Goal: Information Seeking & Learning: Learn about a topic

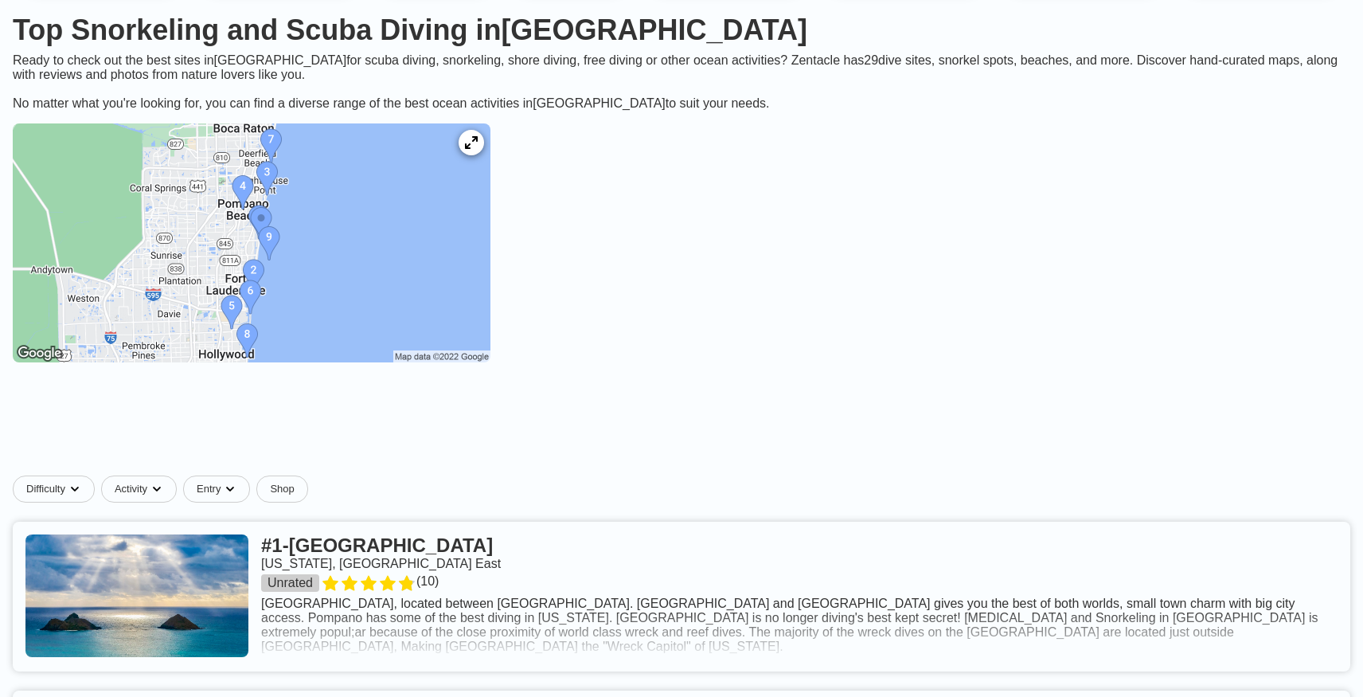
scroll to position [173, 0]
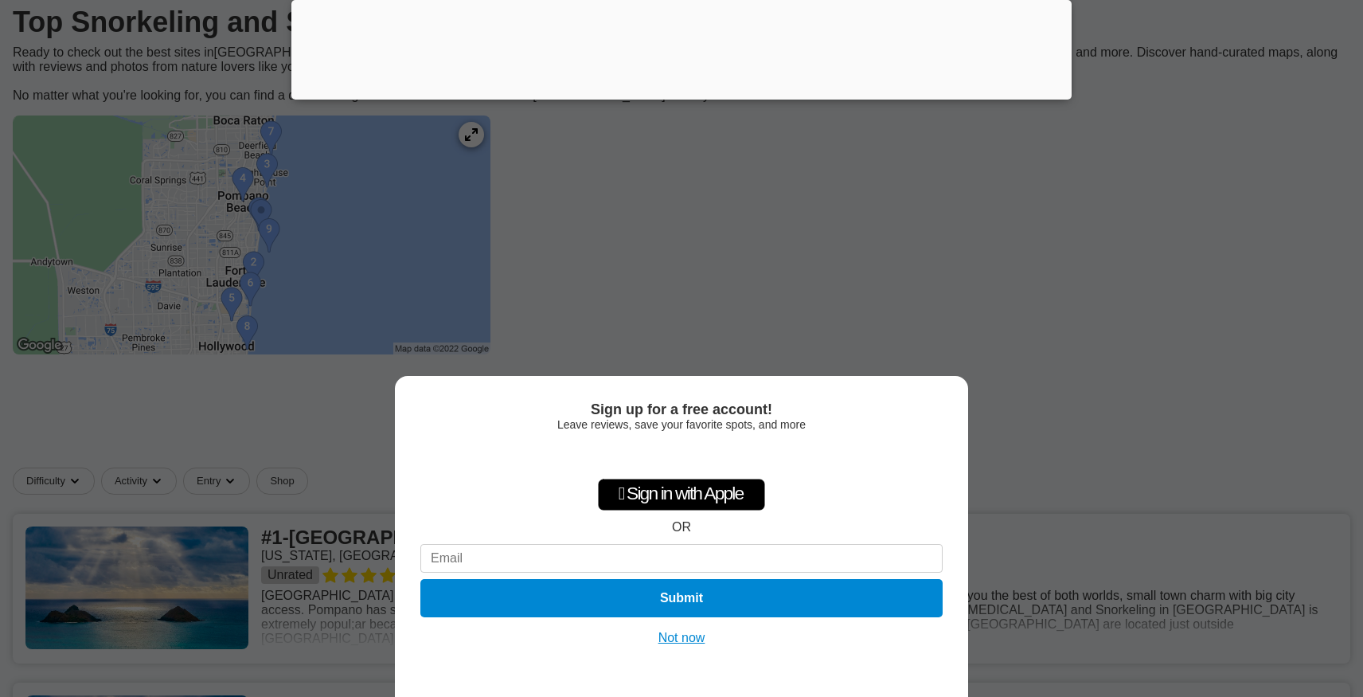
click at [683, 645] on button "Not now" at bounding box center [682, 638] width 57 height 16
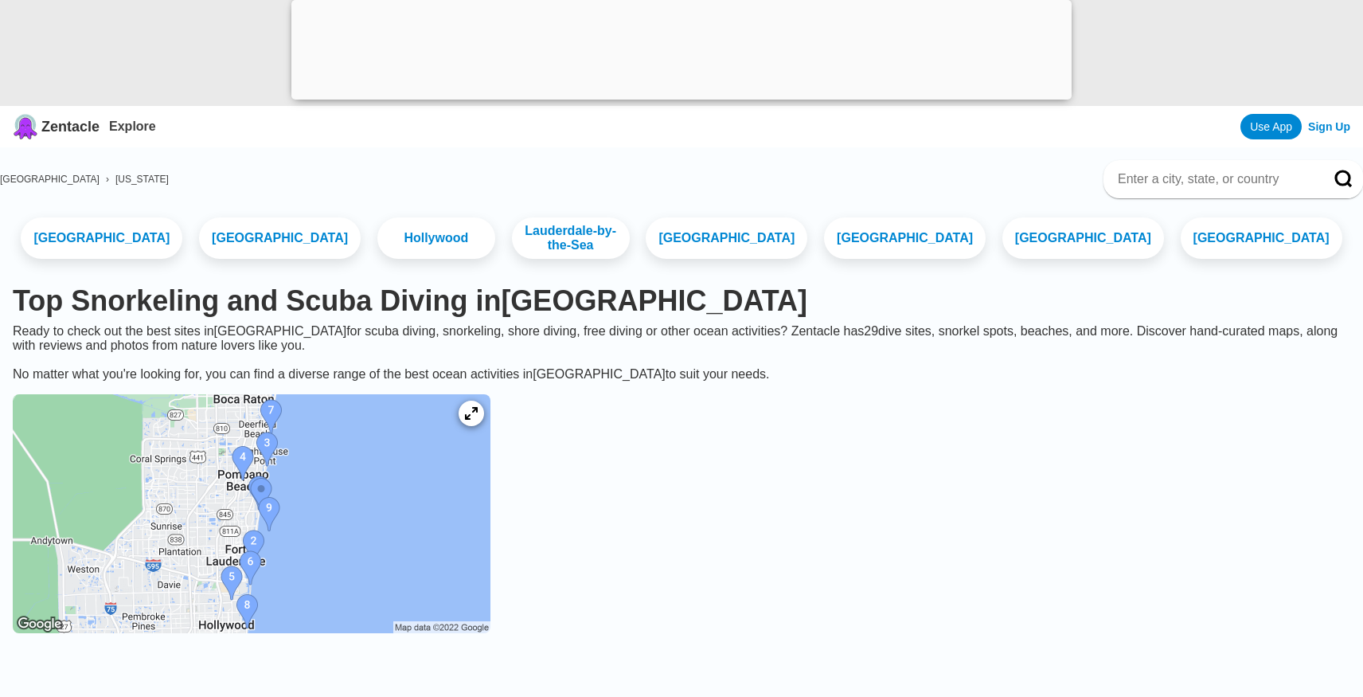
scroll to position [0, 0]
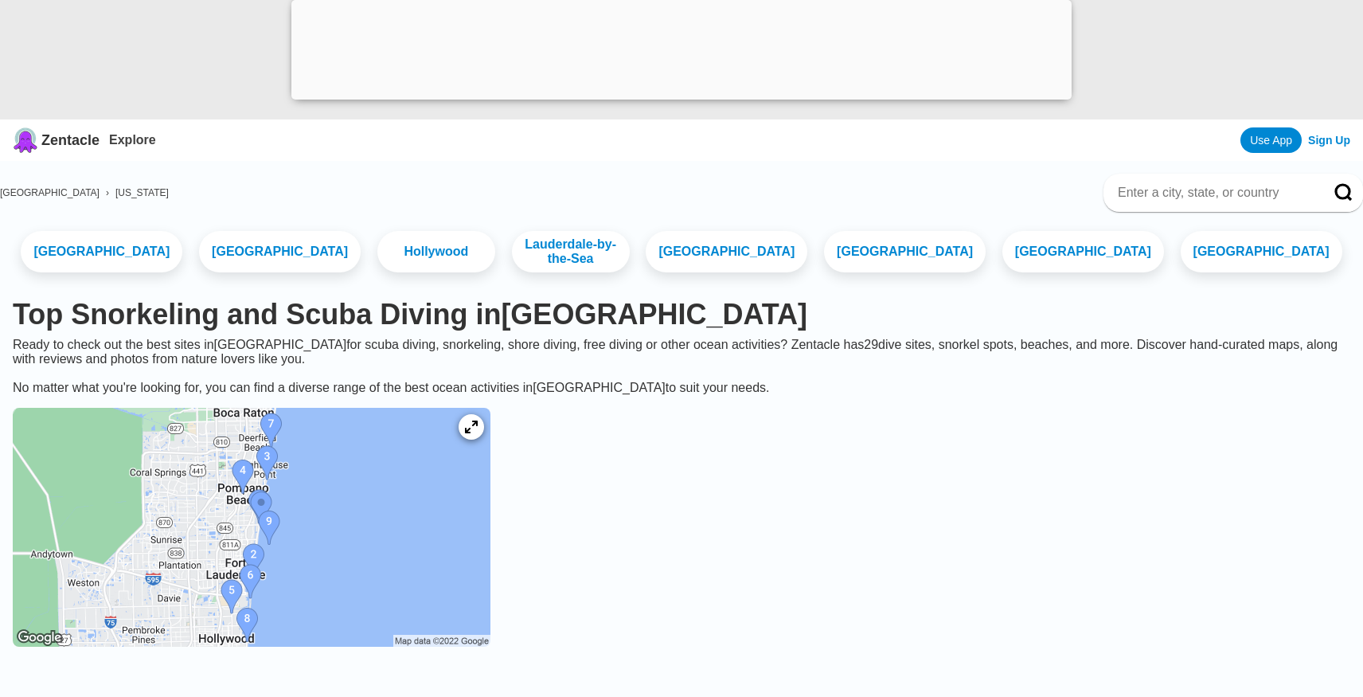
click at [433, 495] on img at bounding box center [252, 527] width 478 height 239
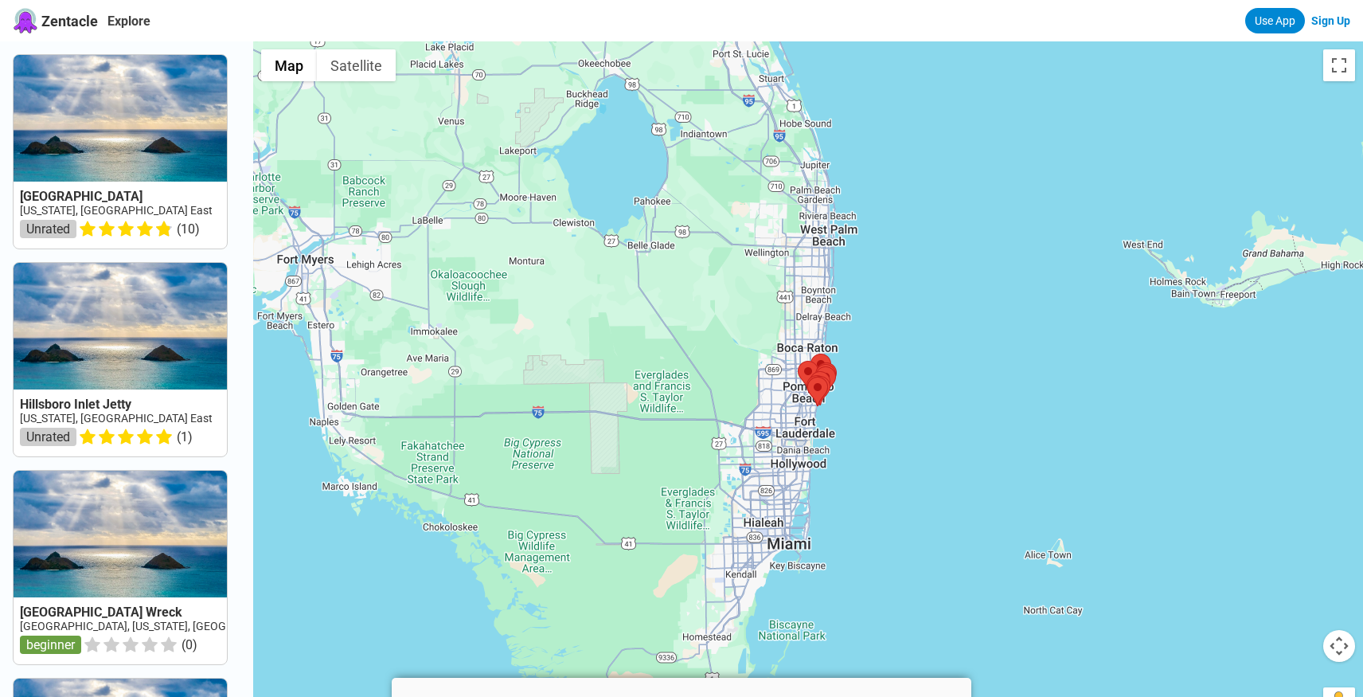
click at [946, 452] on div at bounding box center [808, 389] width 1110 height 697
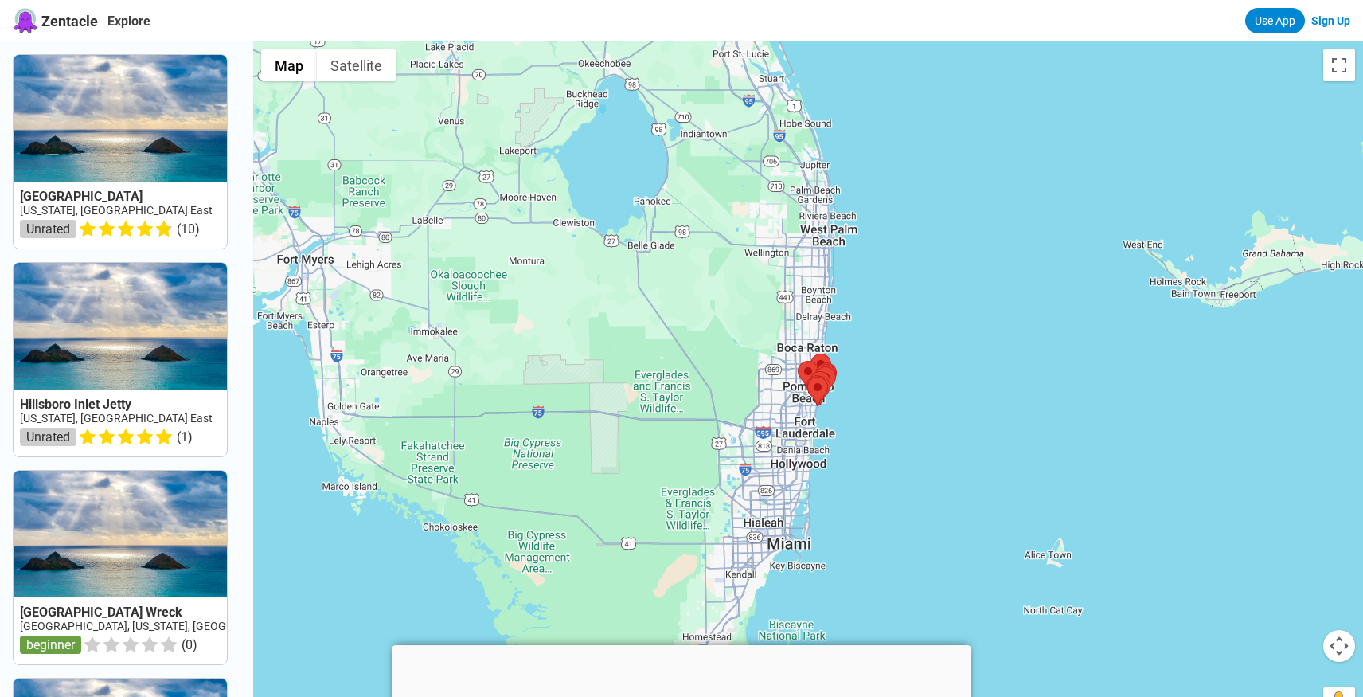
click at [946, 452] on div at bounding box center [808, 389] width 1110 height 697
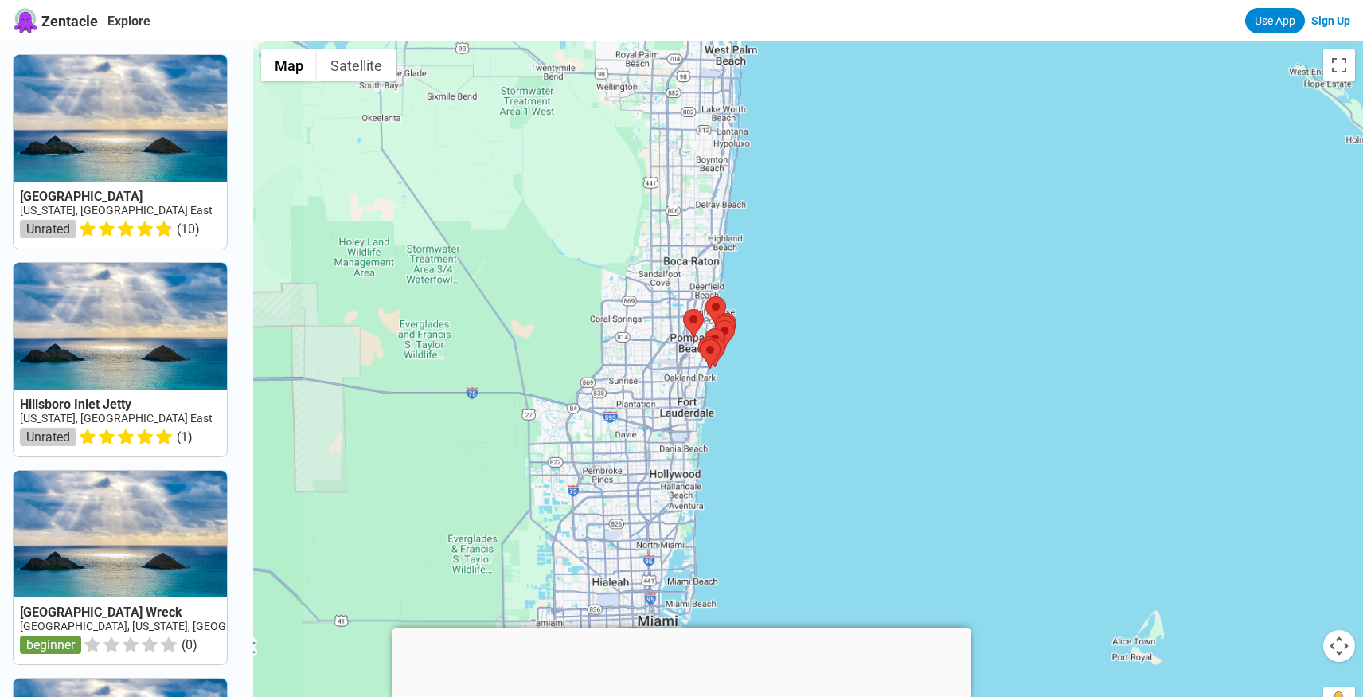
click at [802, 405] on div at bounding box center [808, 389] width 1110 height 697
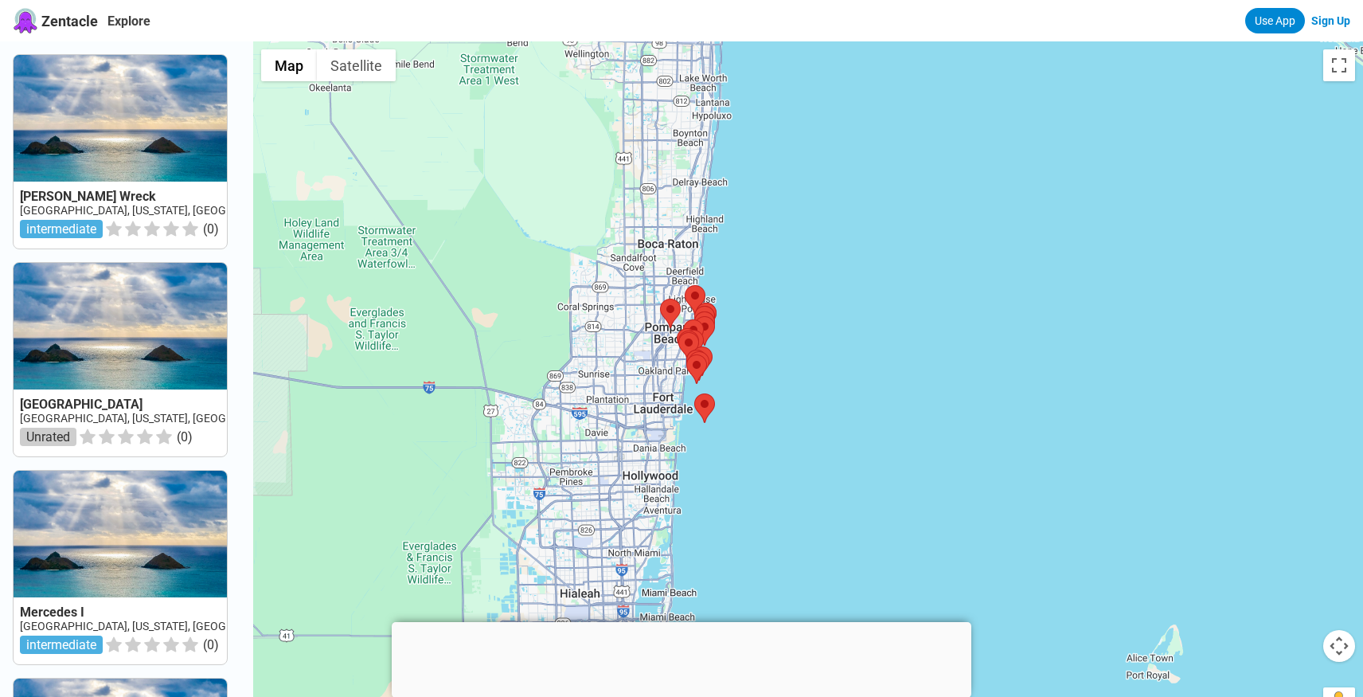
click at [802, 405] on div at bounding box center [808, 389] width 1110 height 697
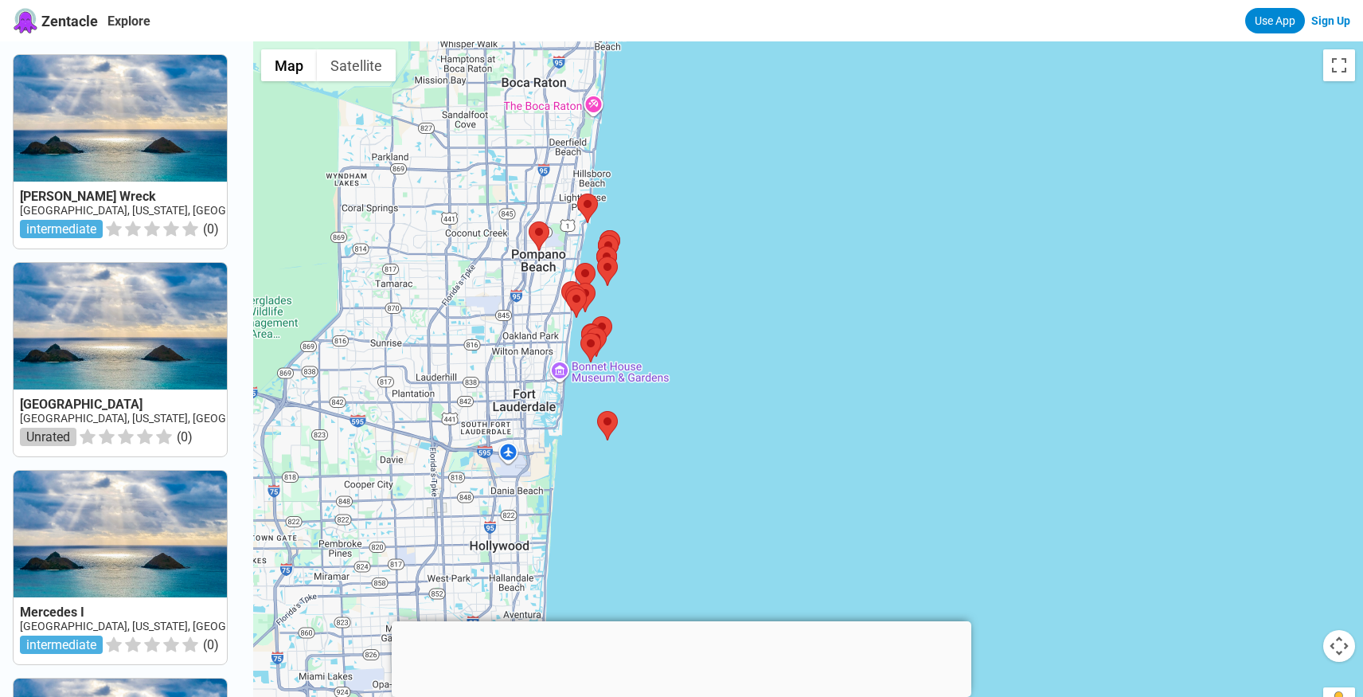
click at [682, 365] on div at bounding box center [808, 389] width 1110 height 697
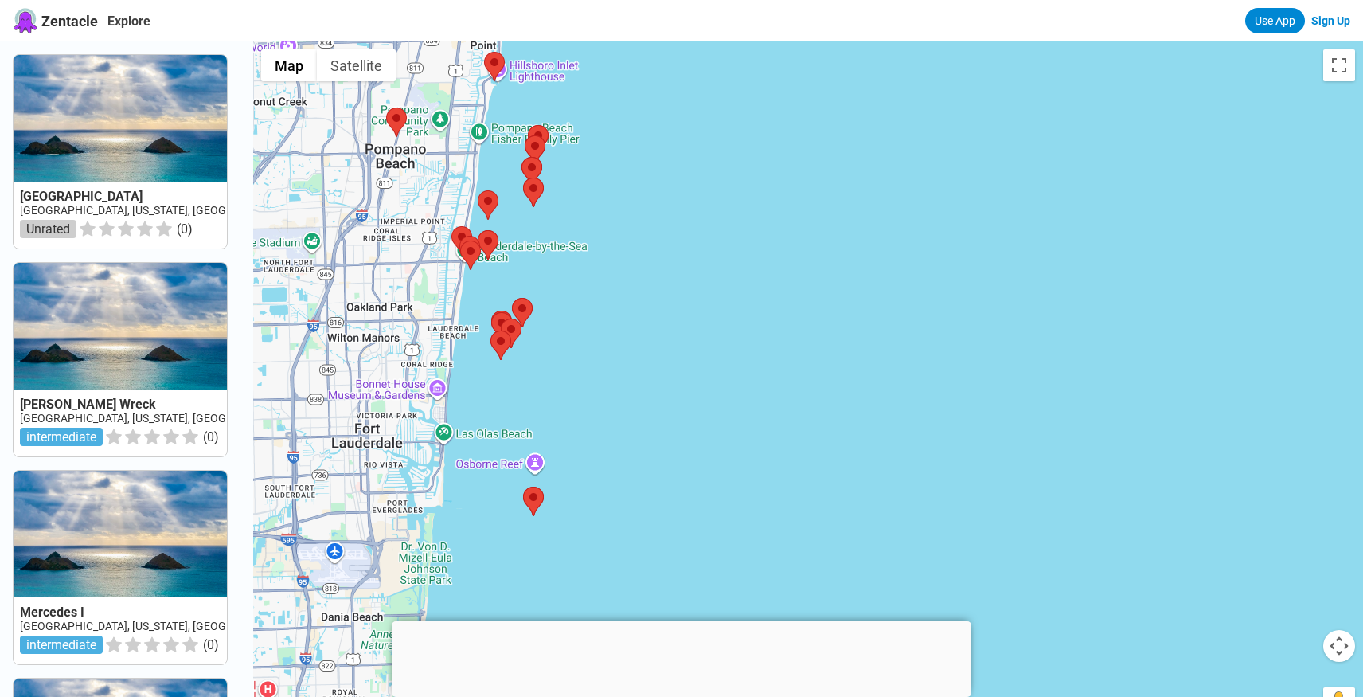
click at [621, 311] on div at bounding box center [808, 389] width 1110 height 697
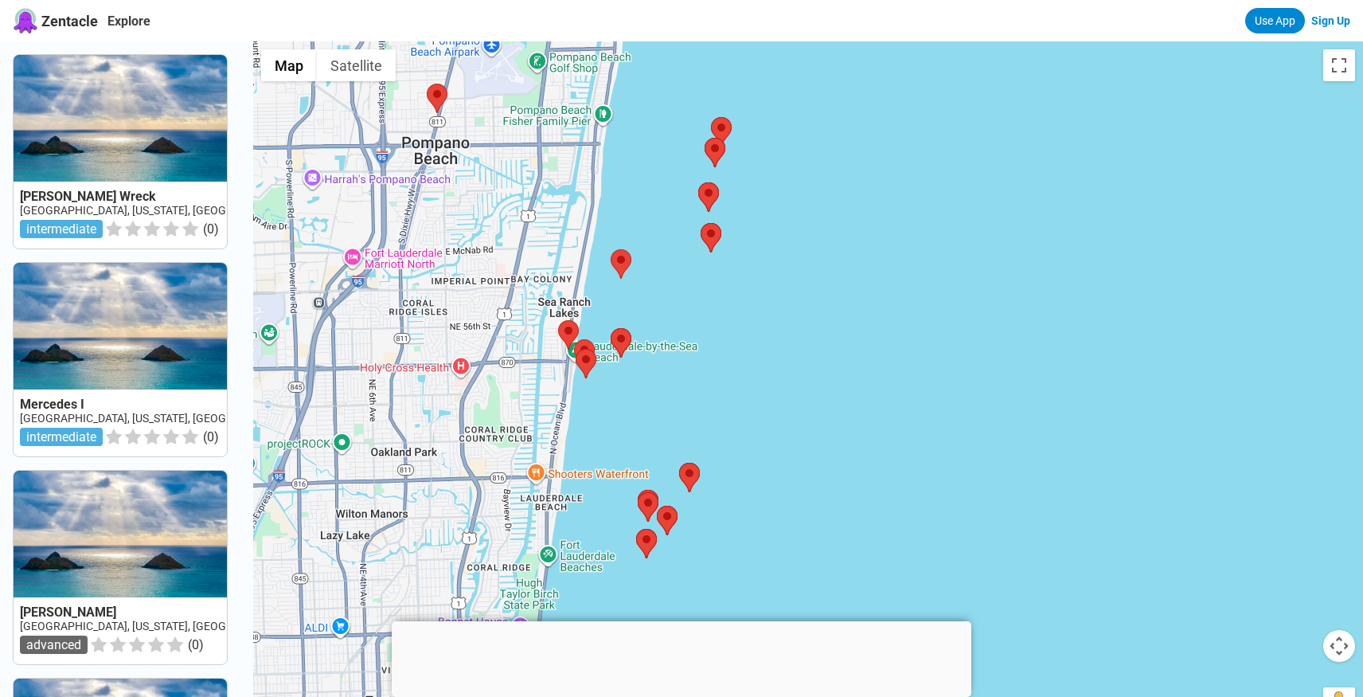
drag, startPoint x: 597, startPoint y: 305, endPoint x: 864, endPoint y: 456, distance: 307.0
click at [864, 456] on div at bounding box center [808, 389] width 1110 height 697
click at [716, 377] on div at bounding box center [808, 389] width 1110 height 697
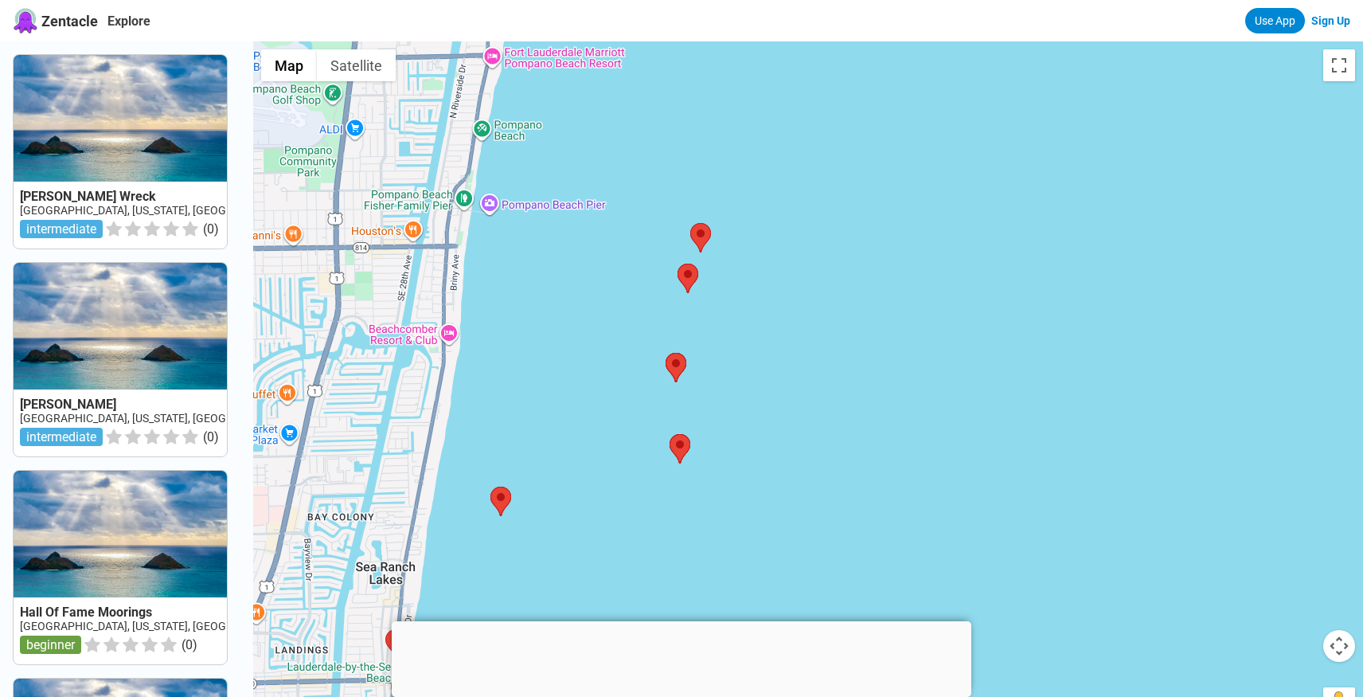
drag, startPoint x: 651, startPoint y: 278, endPoint x: 623, endPoint y: 616, distance: 339.6
click at [623, 616] on div at bounding box center [808, 389] width 1110 height 697
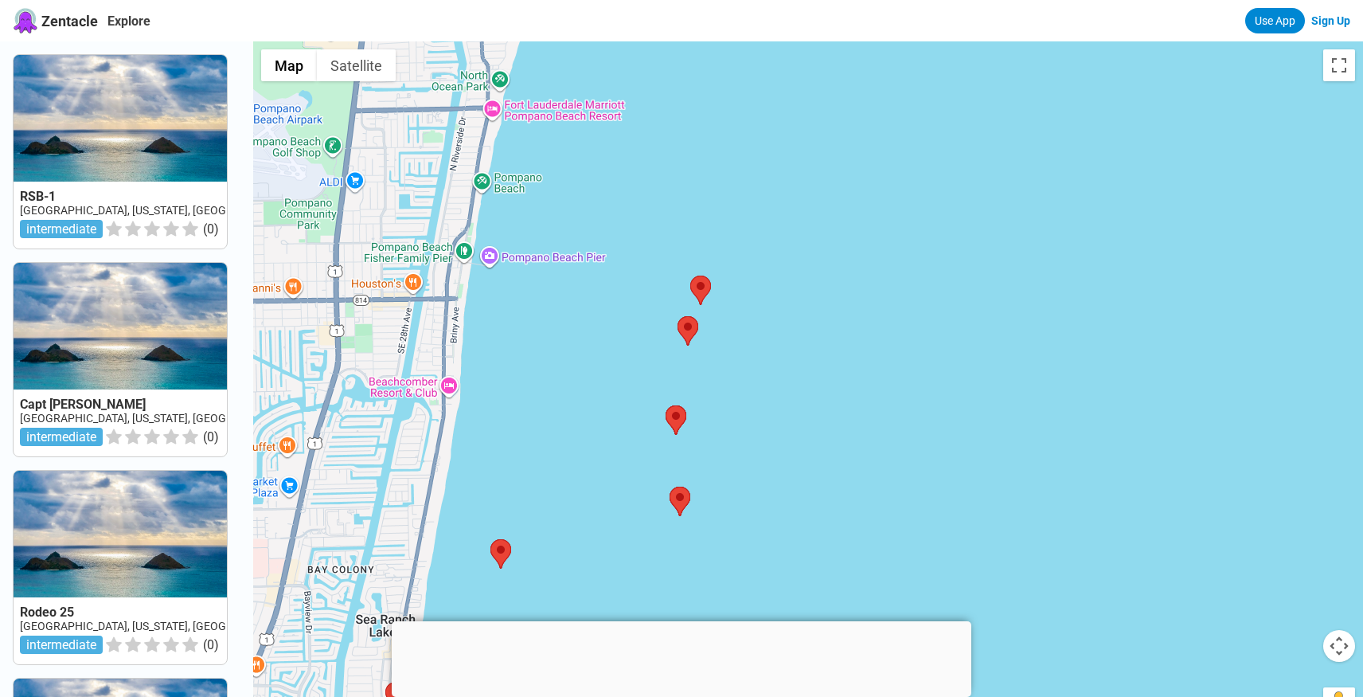
drag, startPoint x: 577, startPoint y: 308, endPoint x: 580, endPoint y: 365, distance: 56.6
click at [580, 365] on div at bounding box center [808, 389] width 1110 height 697
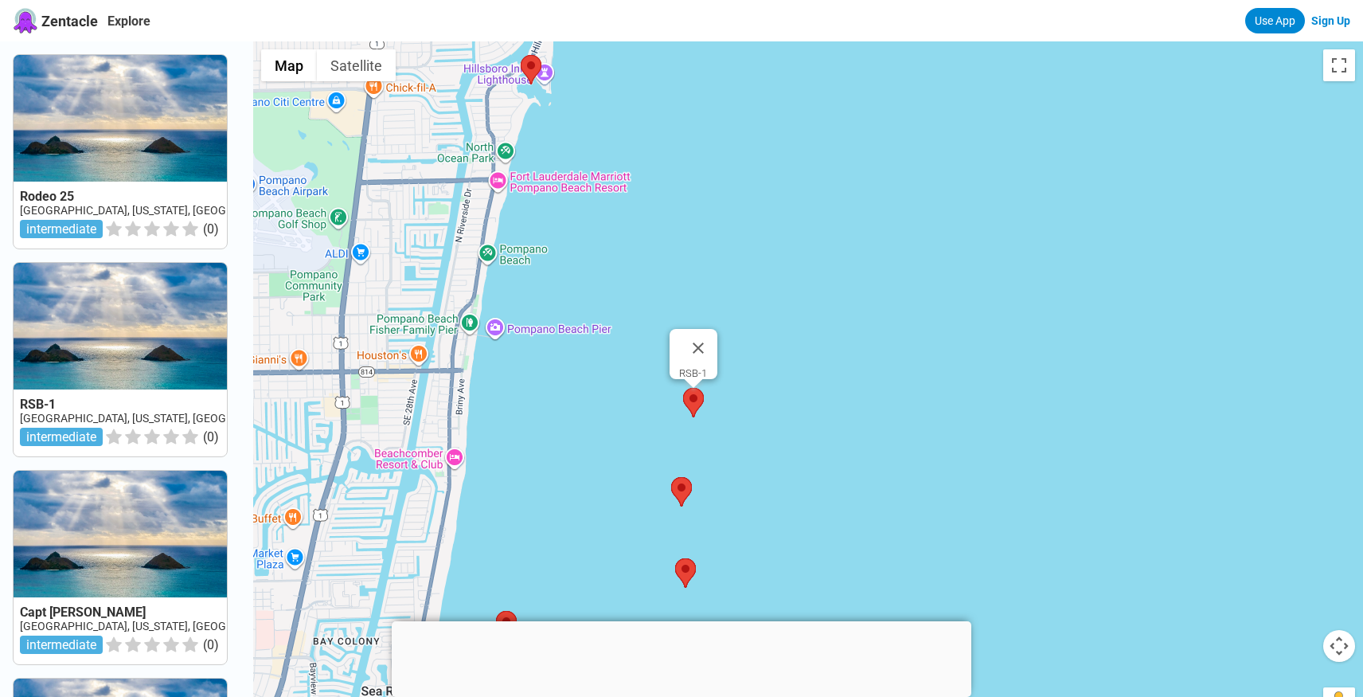
click at [683, 388] on area at bounding box center [683, 388] width 0 height 0
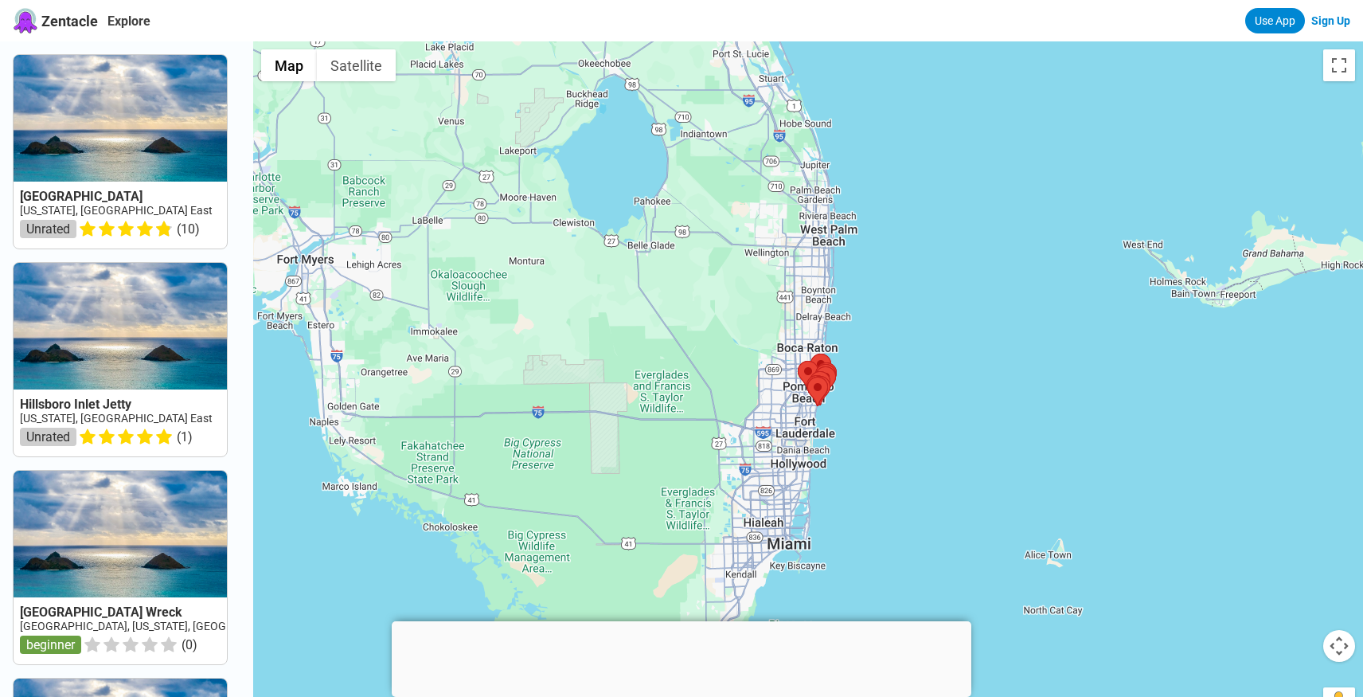
click at [879, 434] on div at bounding box center [808, 389] width 1110 height 697
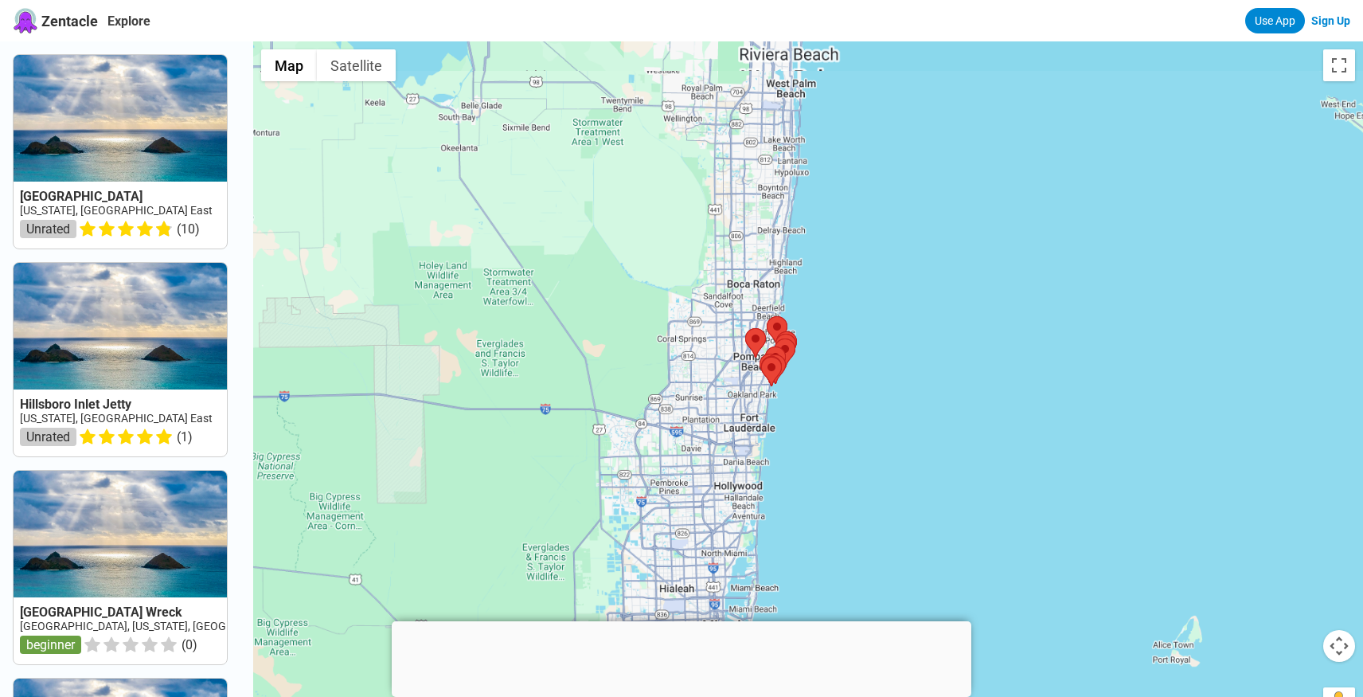
click at [864, 416] on div at bounding box center [808, 389] width 1110 height 697
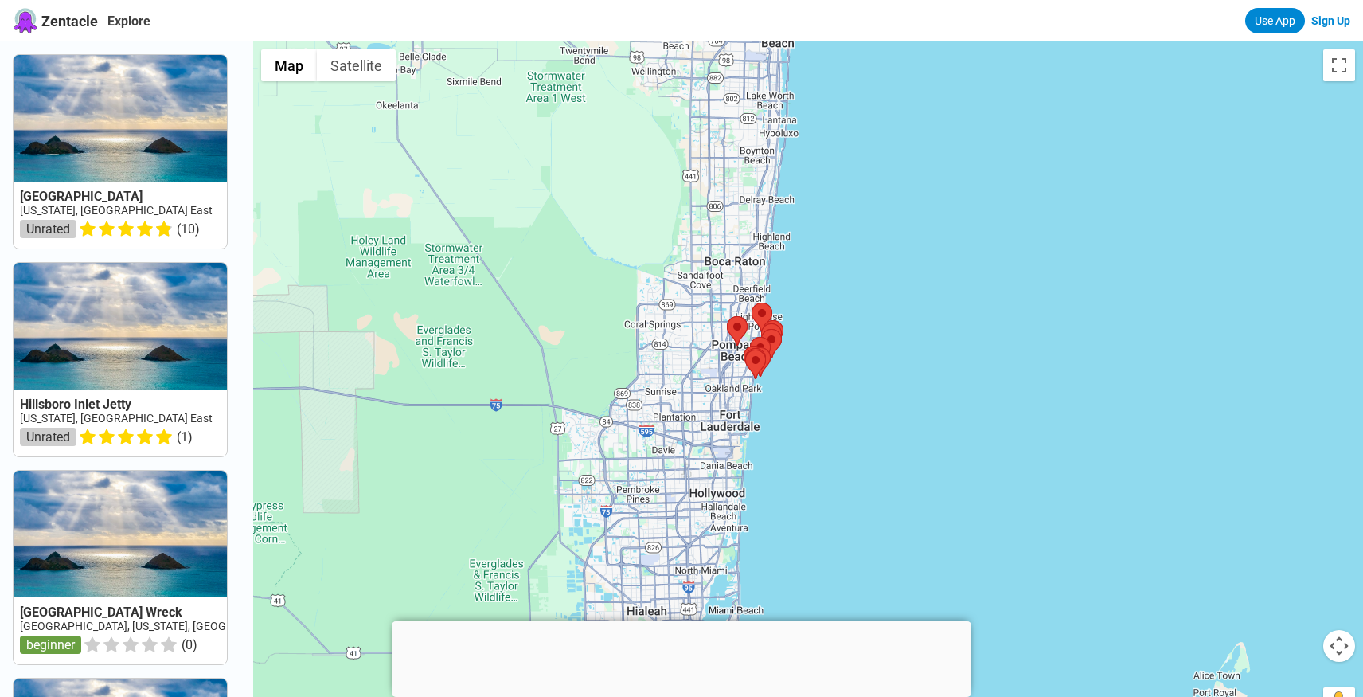
click at [864, 416] on div at bounding box center [808, 389] width 1110 height 697
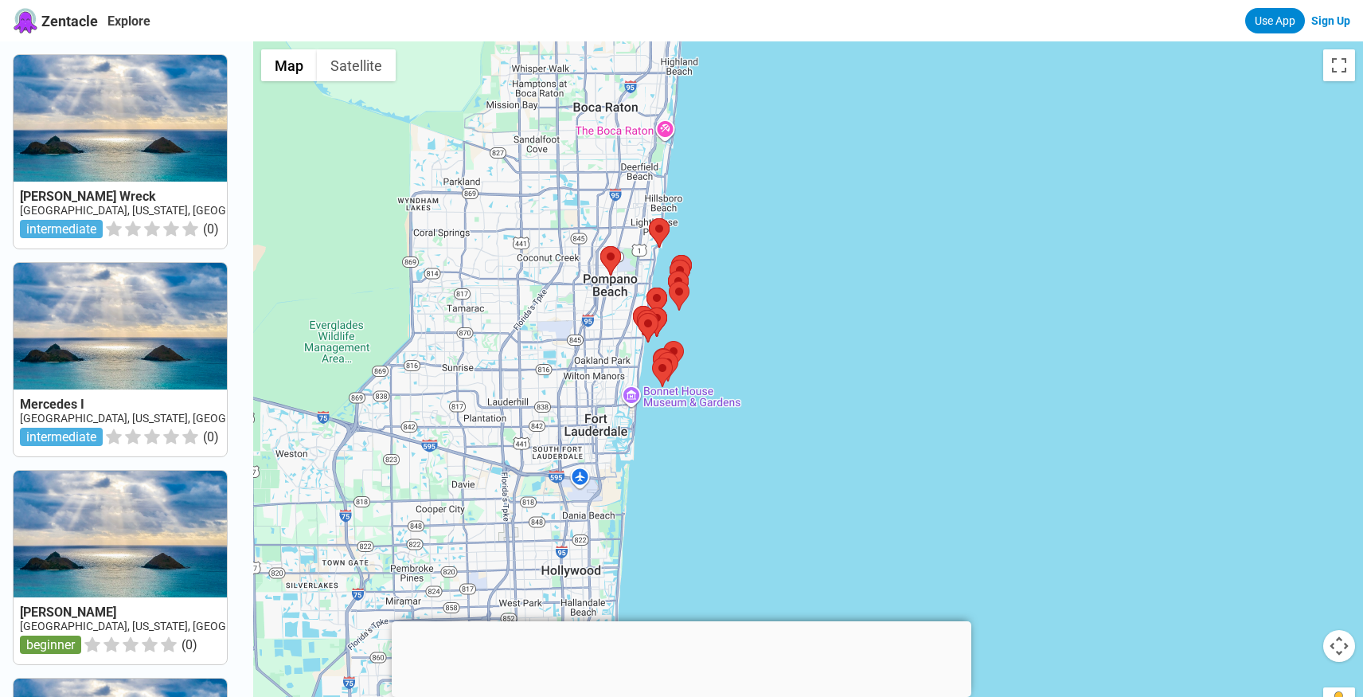
click at [753, 337] on div at bounding box center [808, 389] width 1110 height 697
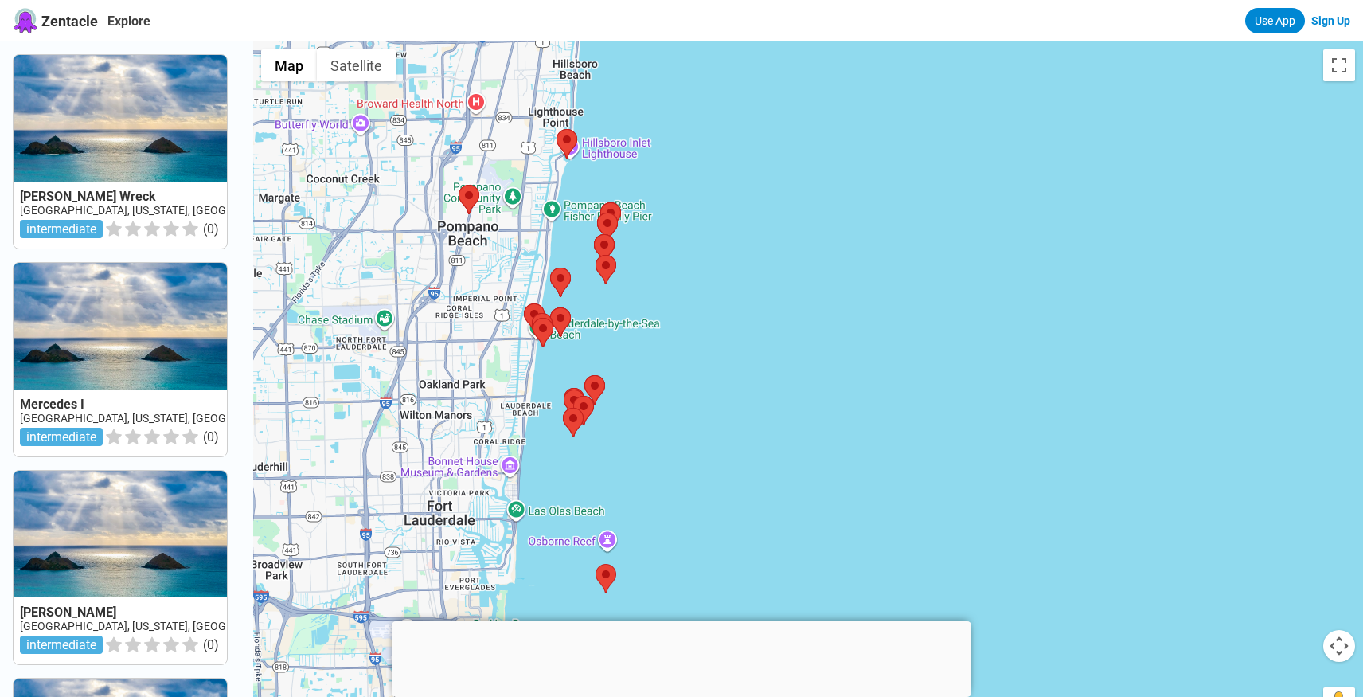
click at [689, 307] on div at bounding box center [808, 389] width 1110 height 697
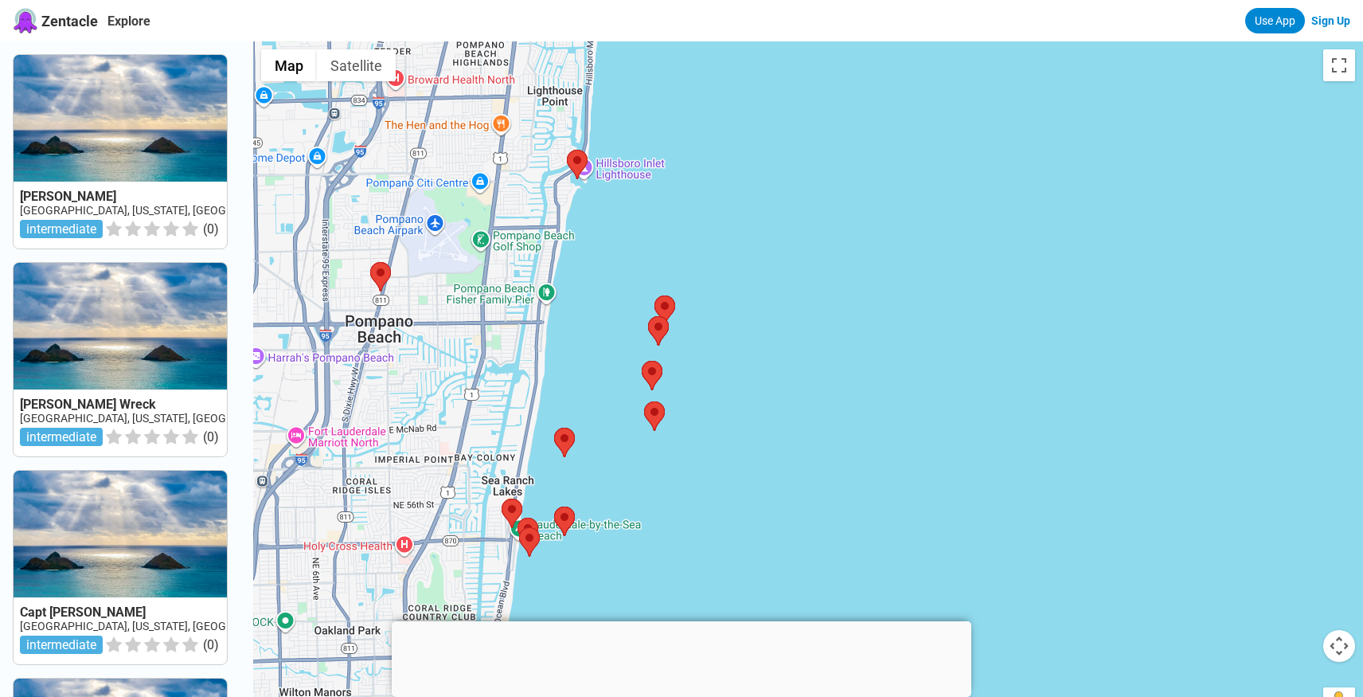
drag, startPoint x: 567, startPoint y: 283, endPoint x: 702, endPoint y: 451, distance: 215.8
click at [702, 451] on div at bounding box center [808, 389] width 1110 height 697
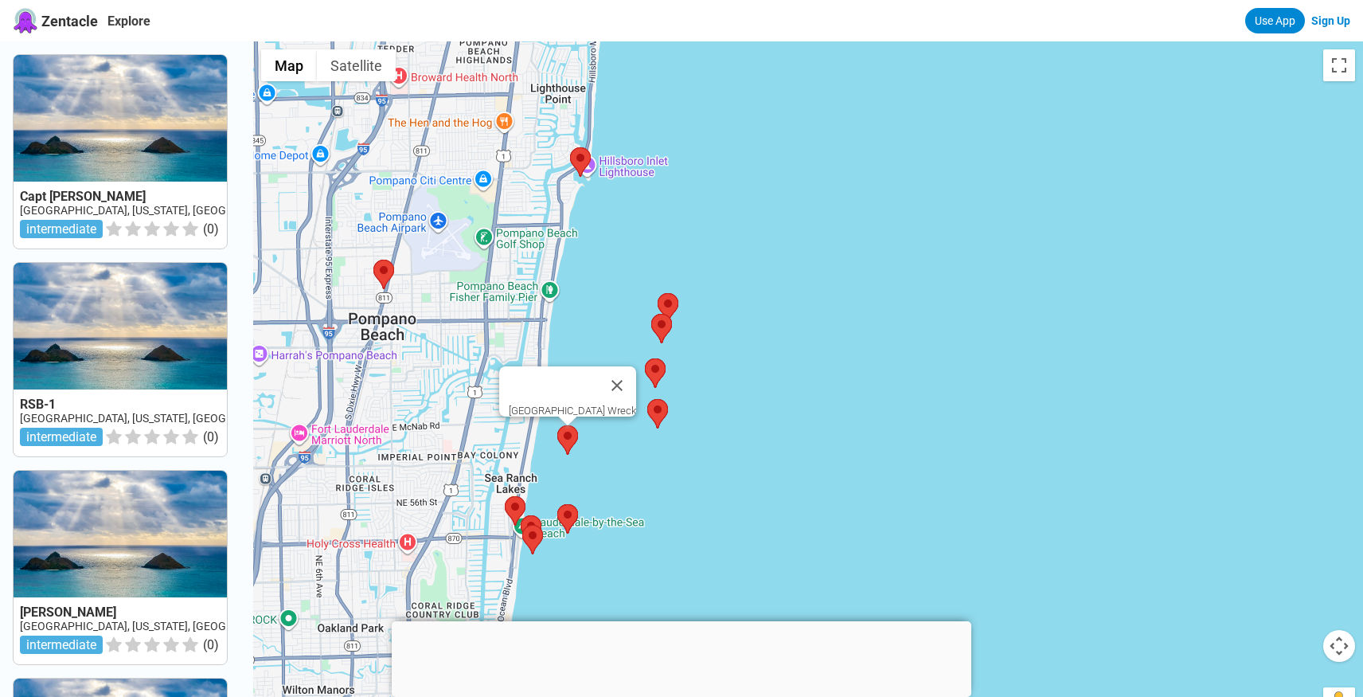
click at [557, 425] on area at bounding box center [557, 425] width 0 height 0
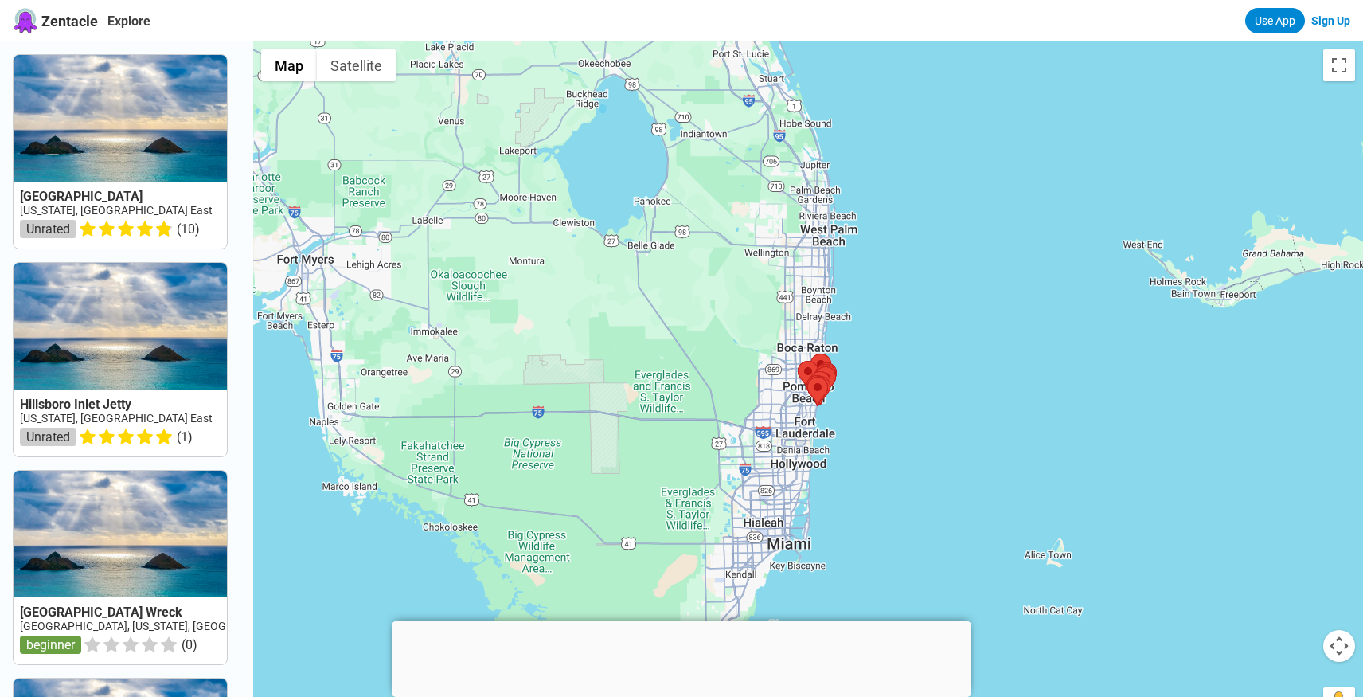
click at [843, 425] on div at bounding box center [808, 389] width 1110 height 697
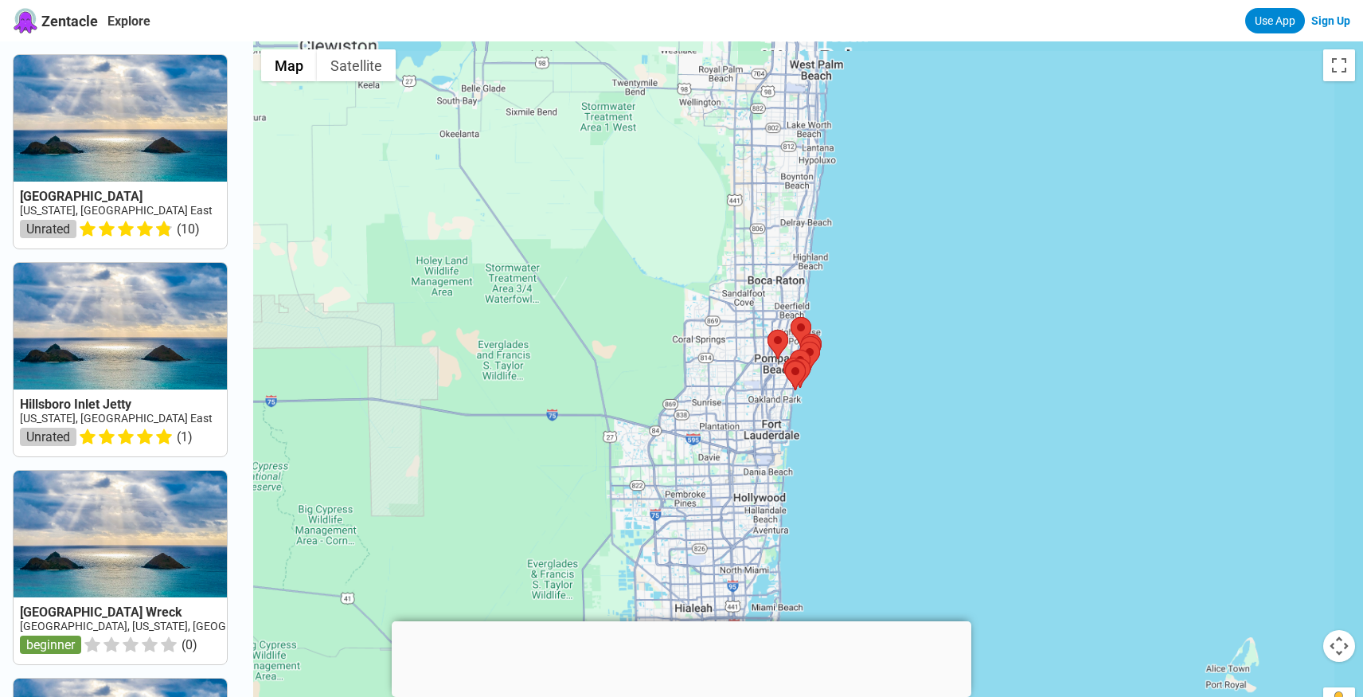
click at [843, 425] on div at bounding box center [808, 389] width 1110 height 697
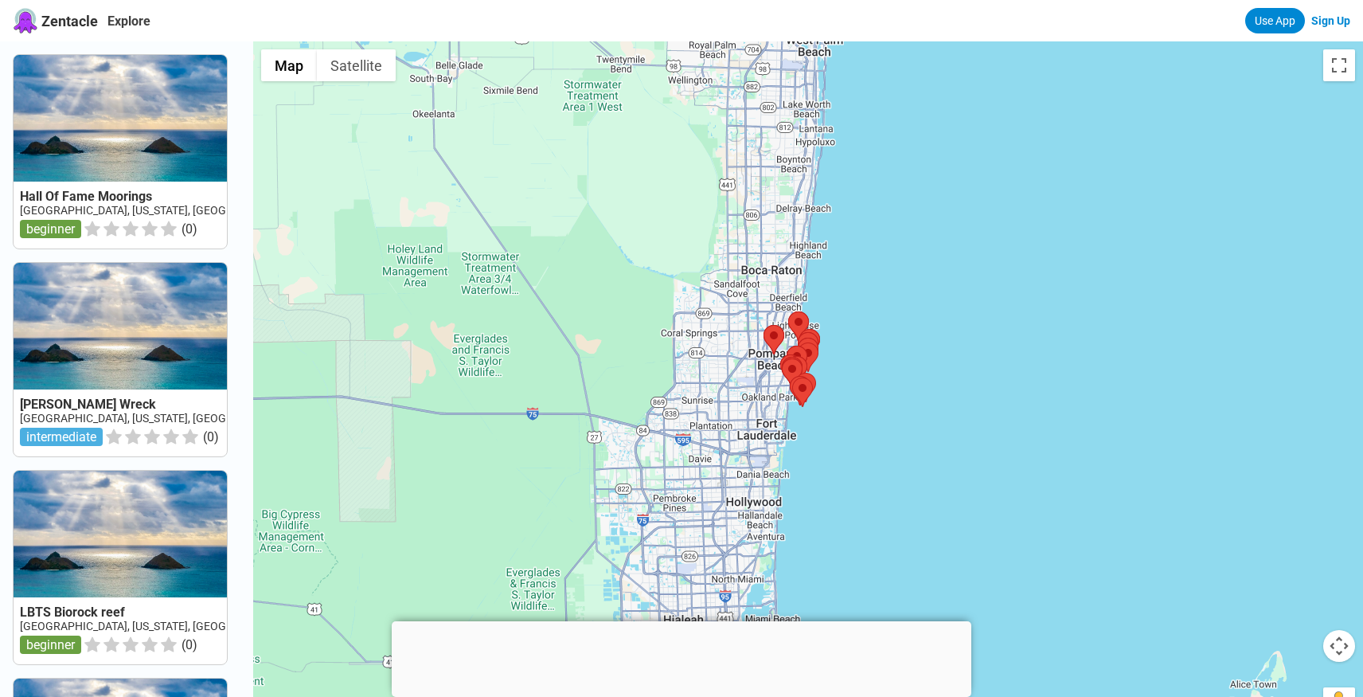
click at [843, 425] on div at bounding box center [808, 389] width 1110 height 697
click at [826, 388] on div at bounding box center [808, 389] width 1110 height 697
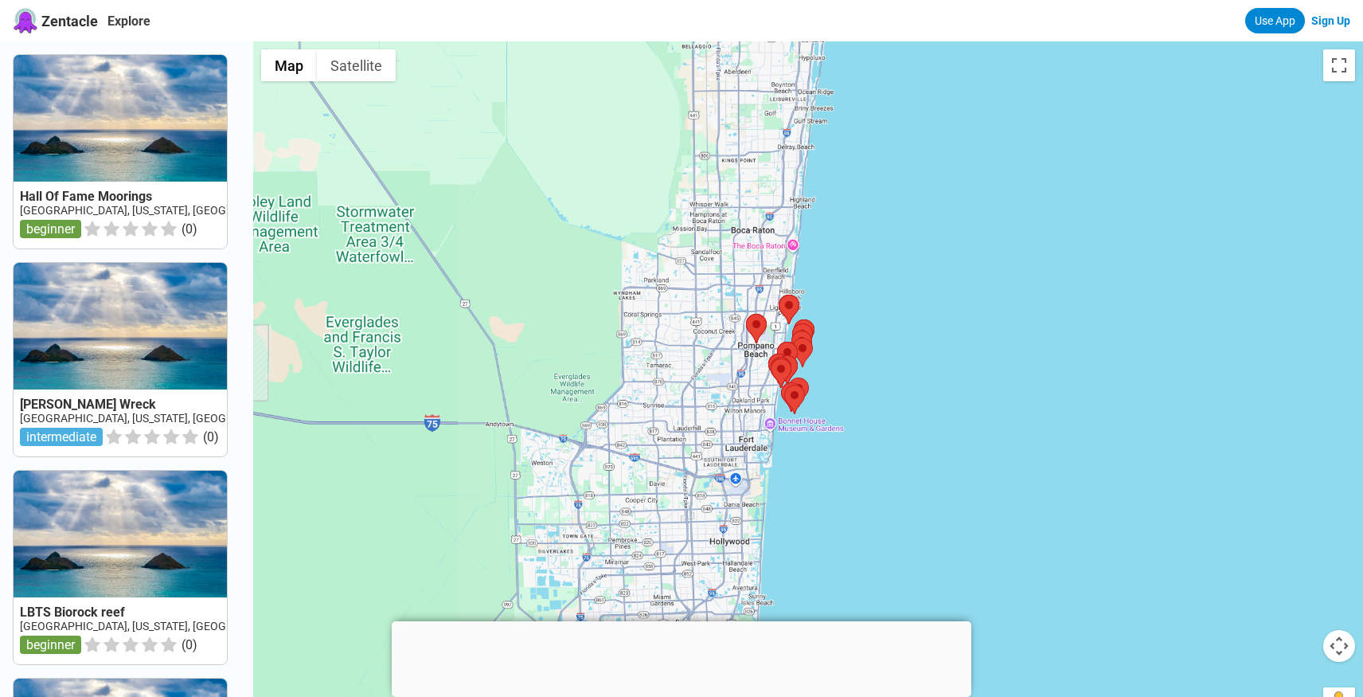
click at [826, 388] on div at bounding box center [808, 389] width 1110 height 697
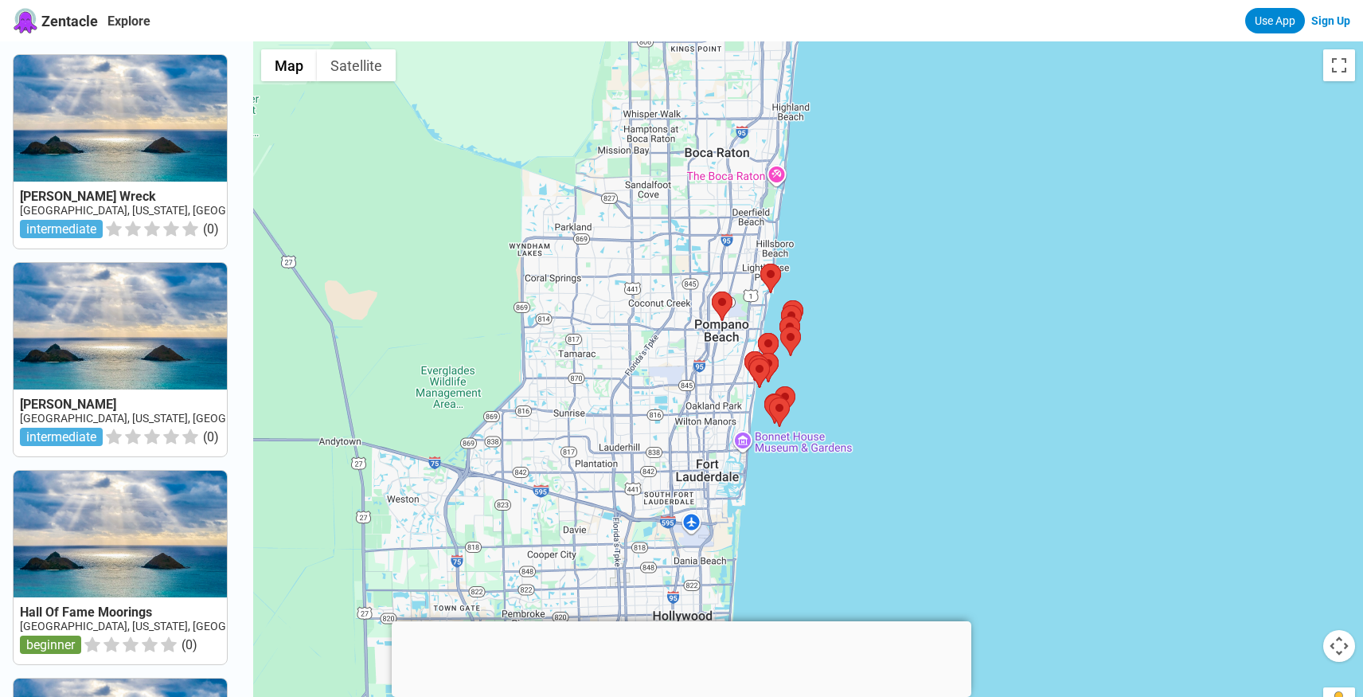
click at [840, 388] on div at bounding box center [808, 389] width 1110 height 697
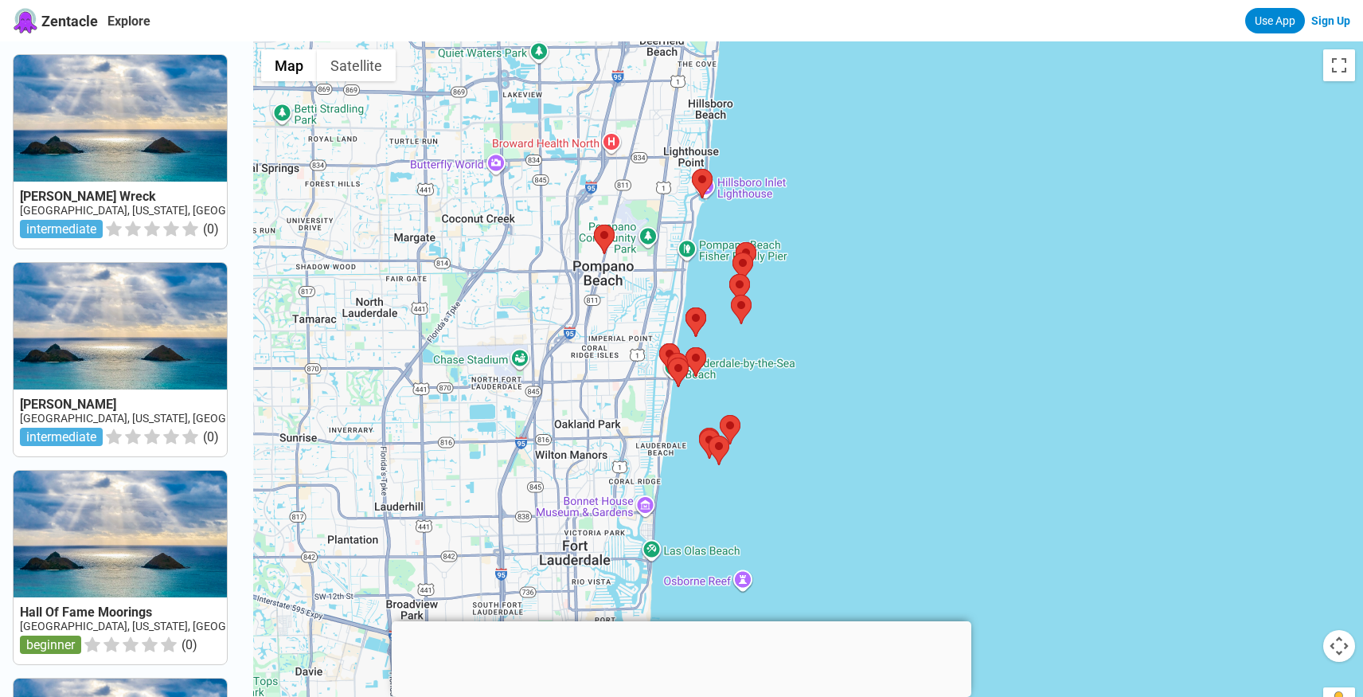
click at [840, 388] on div at bounding box center [808, 389] width 1110 height 697
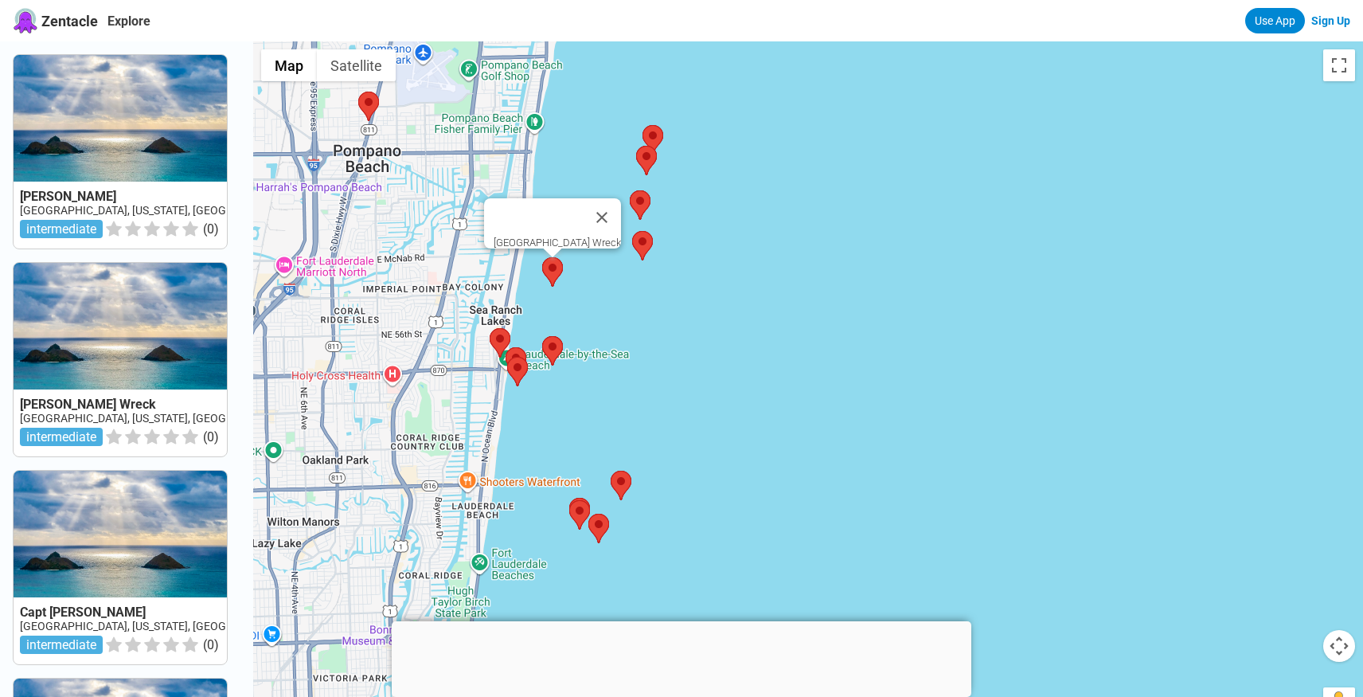
click at [542, 257] on area at bounding box center [542, 257] width 0 height 0
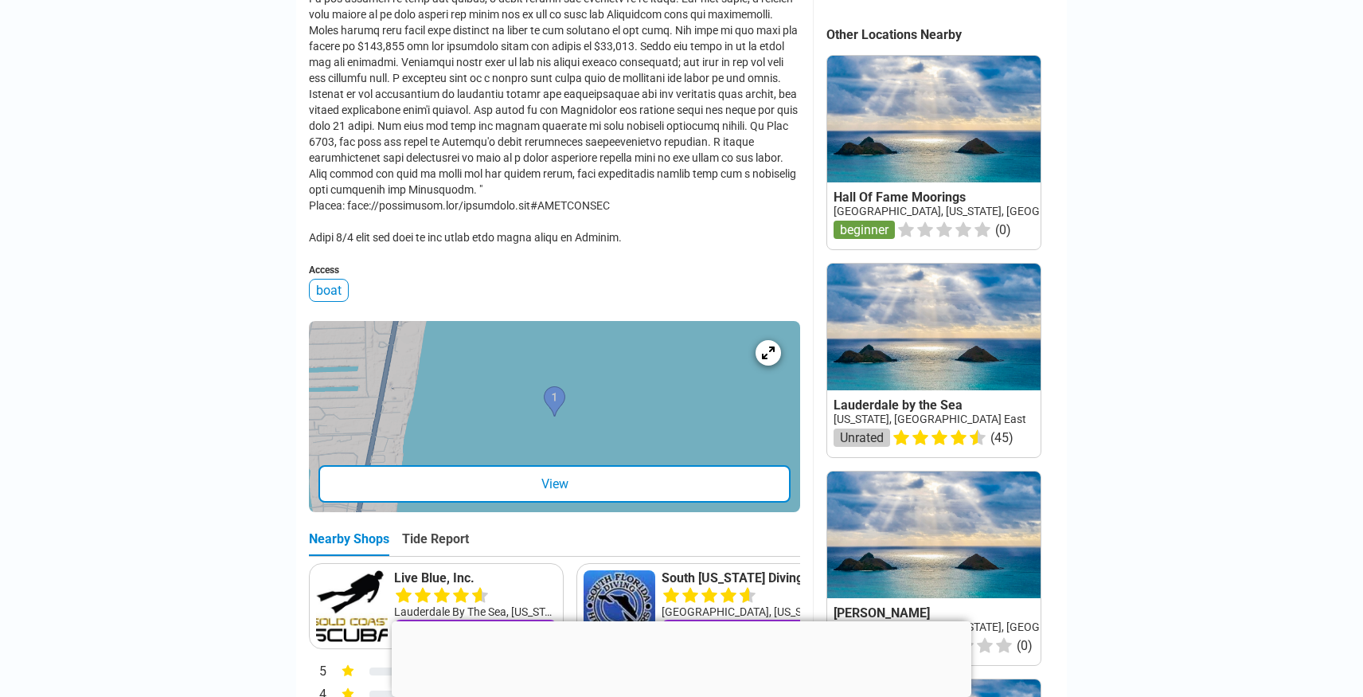
scroll to position [771, 0]
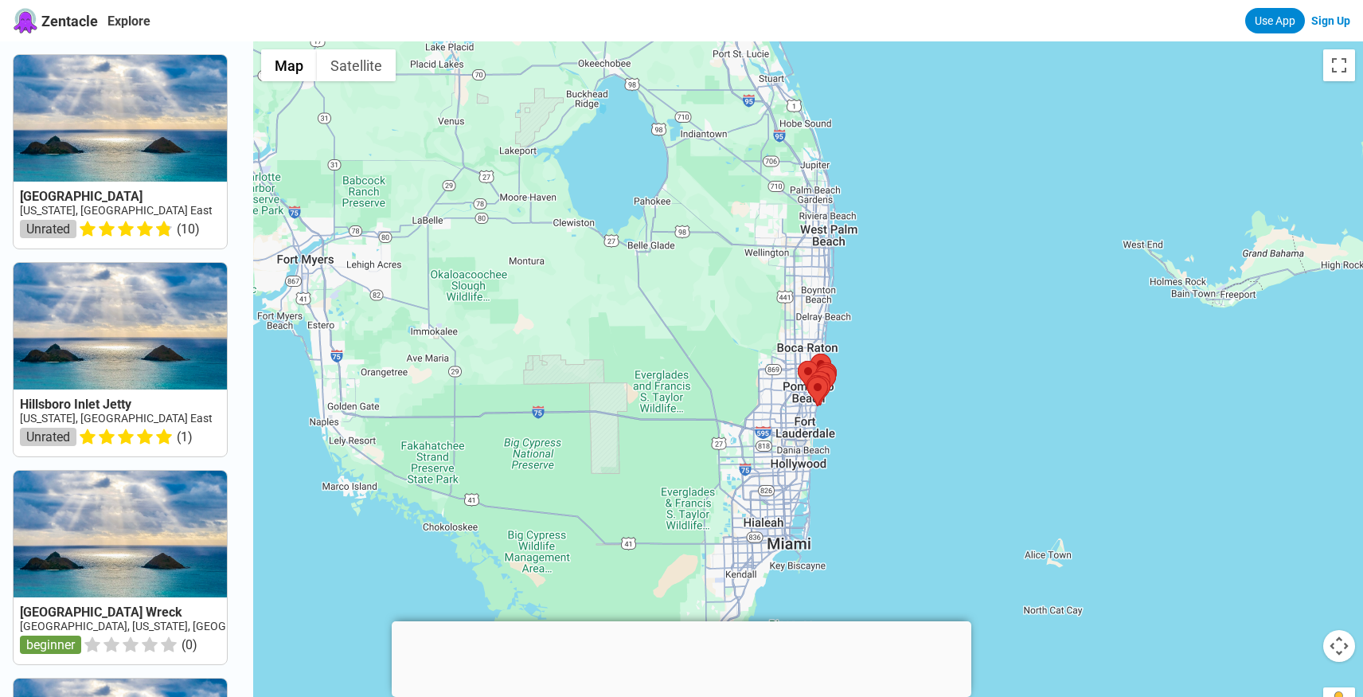
click at [836, 411] on div at bounding box center [808, 389] width 1110 height 697
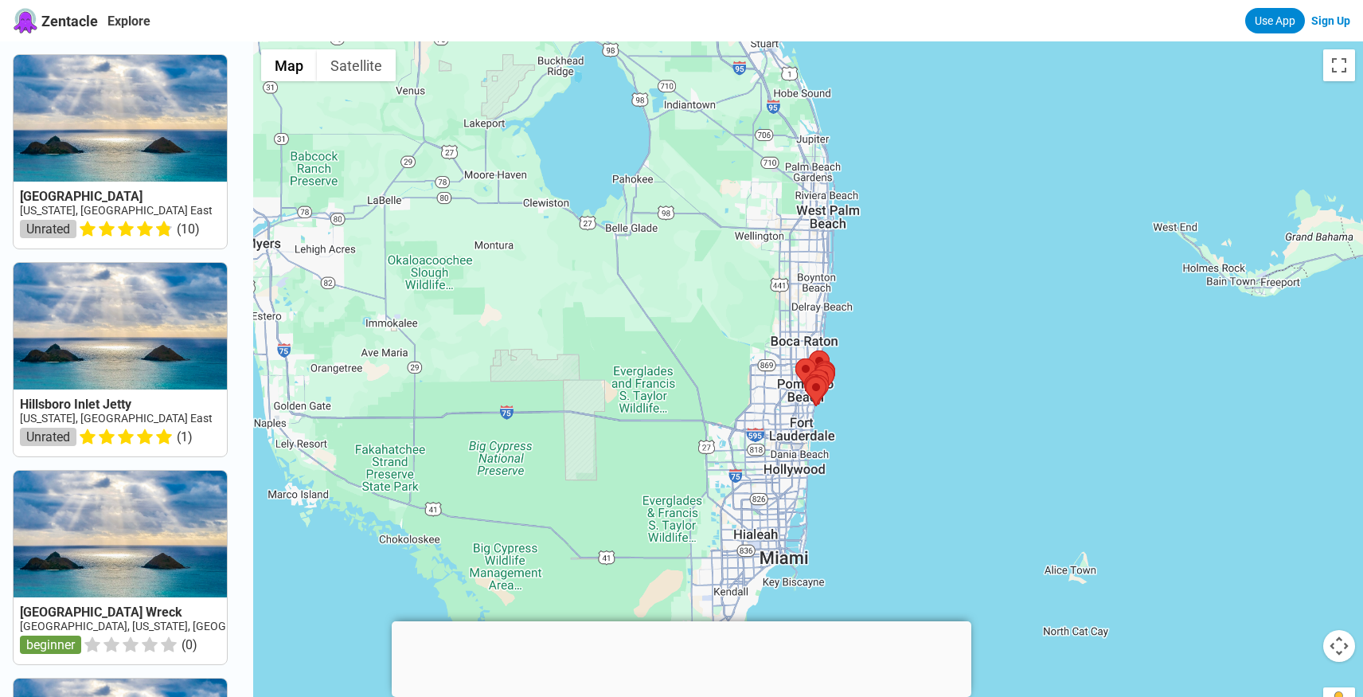
click at [836, 411] on div at bounding box center [808, 389] width 1110 height 697
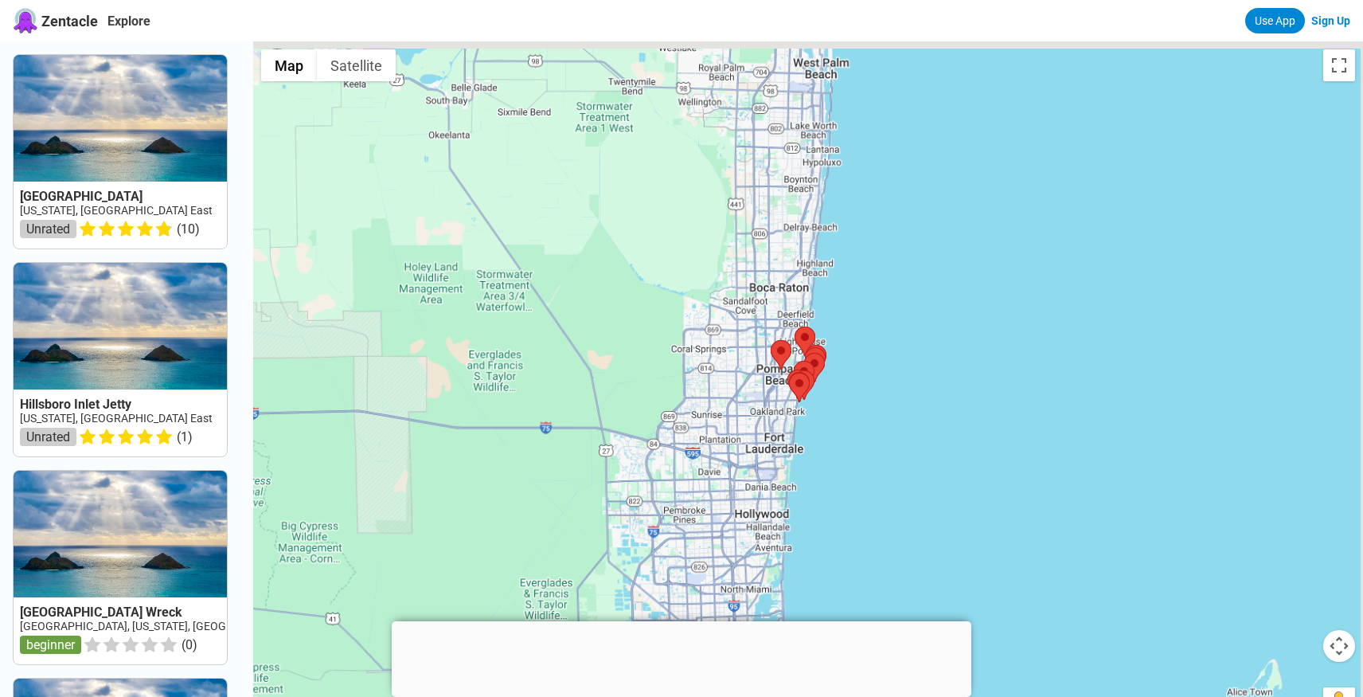
click at [836, 411] on div at bounding box center [808, 389] width 1110 height 697
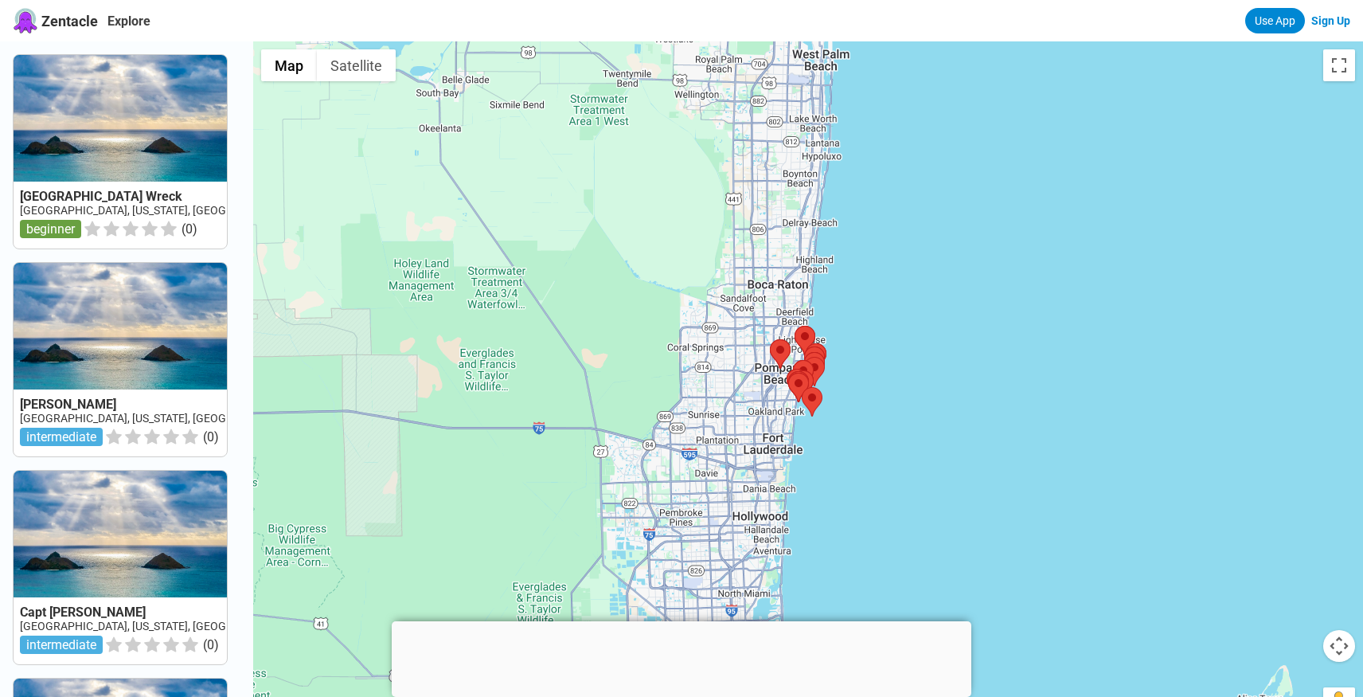
click at [836, 411] on div at bounding box center [808, 389] width 1110 height 697
click at [854, 398] on div at bounding box center [808, 389] width 1110 height 697
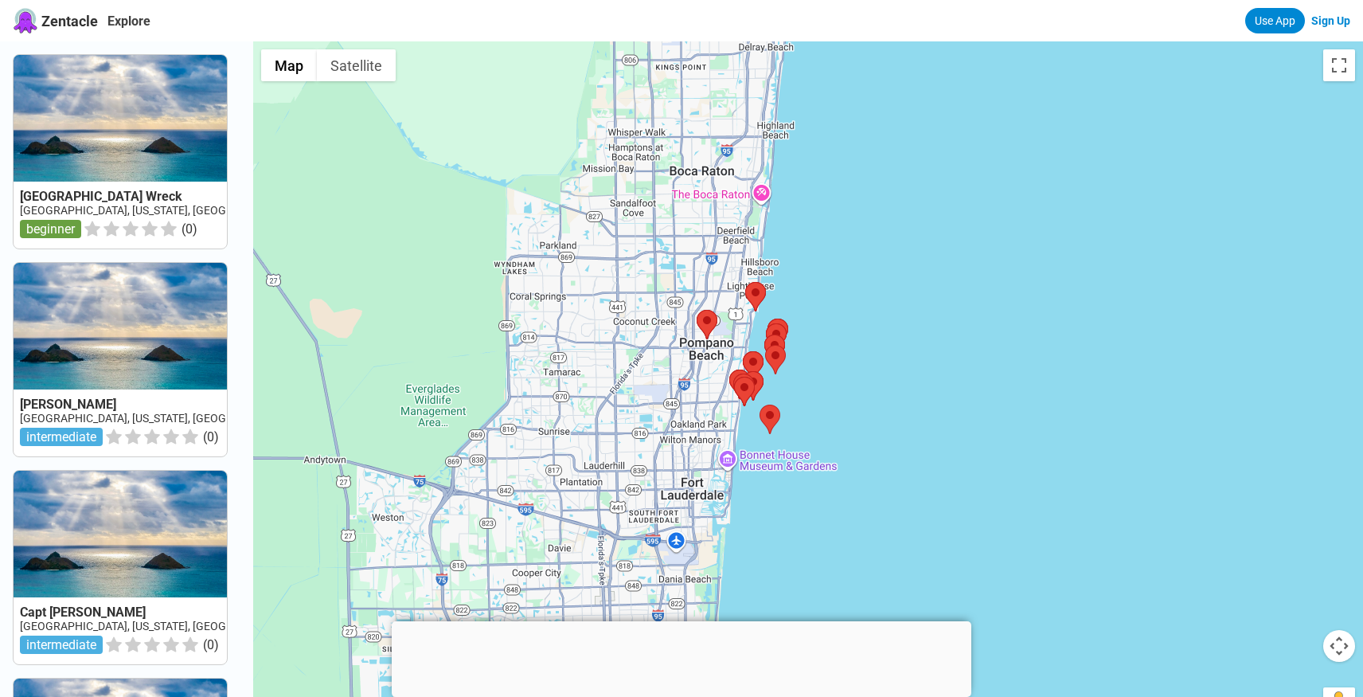
click at [830, 381] on div at bounding box center [808, 389] width 1110 height 697
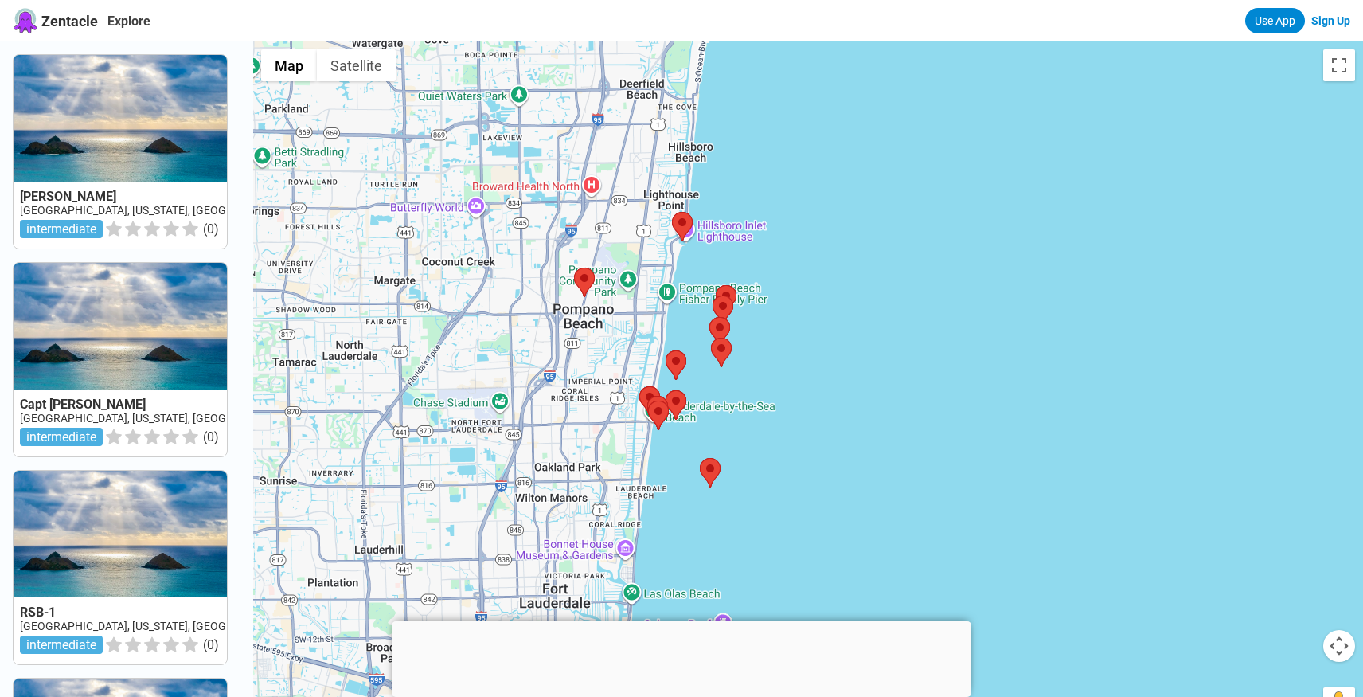
click at [783, 373] on div at bounding box center [808, 389] width 1110 height 697
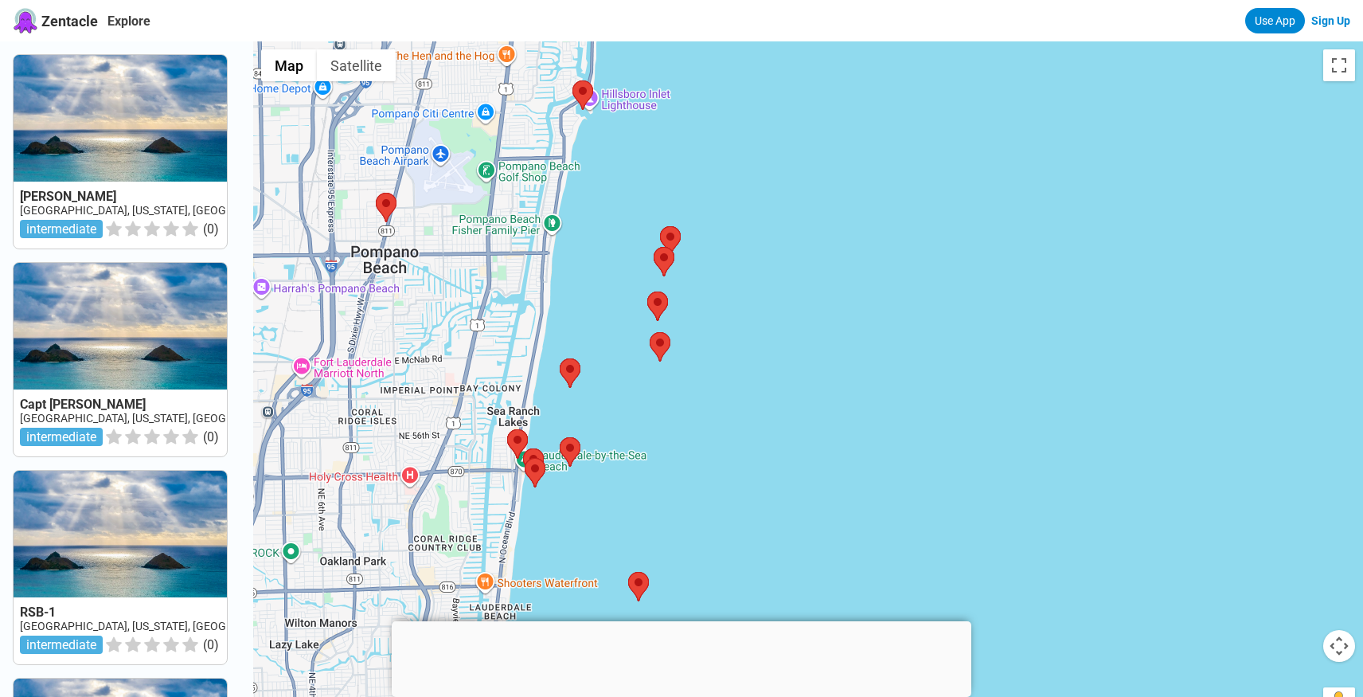
click at [643, 201] on div at bounding box center [808, 389] width 1110 height 697
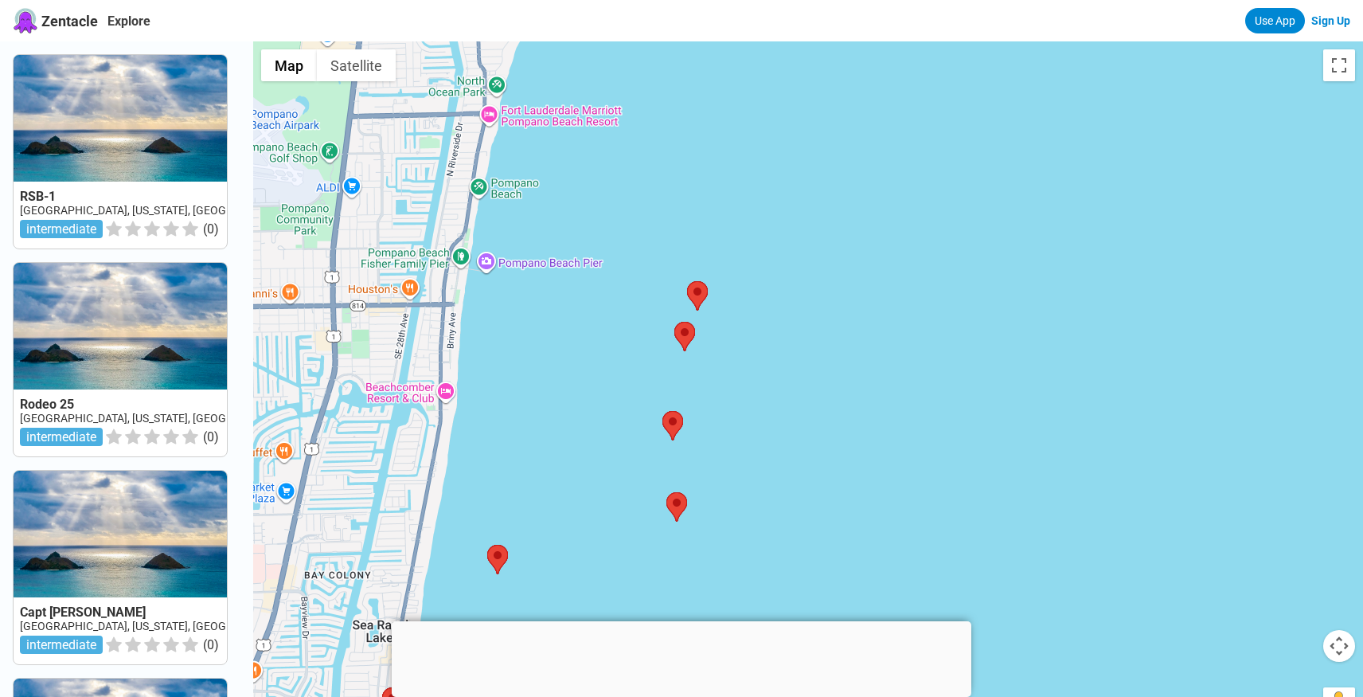
click at [640, 291] on div at bounding box center [808, 389] width 1110 height 697
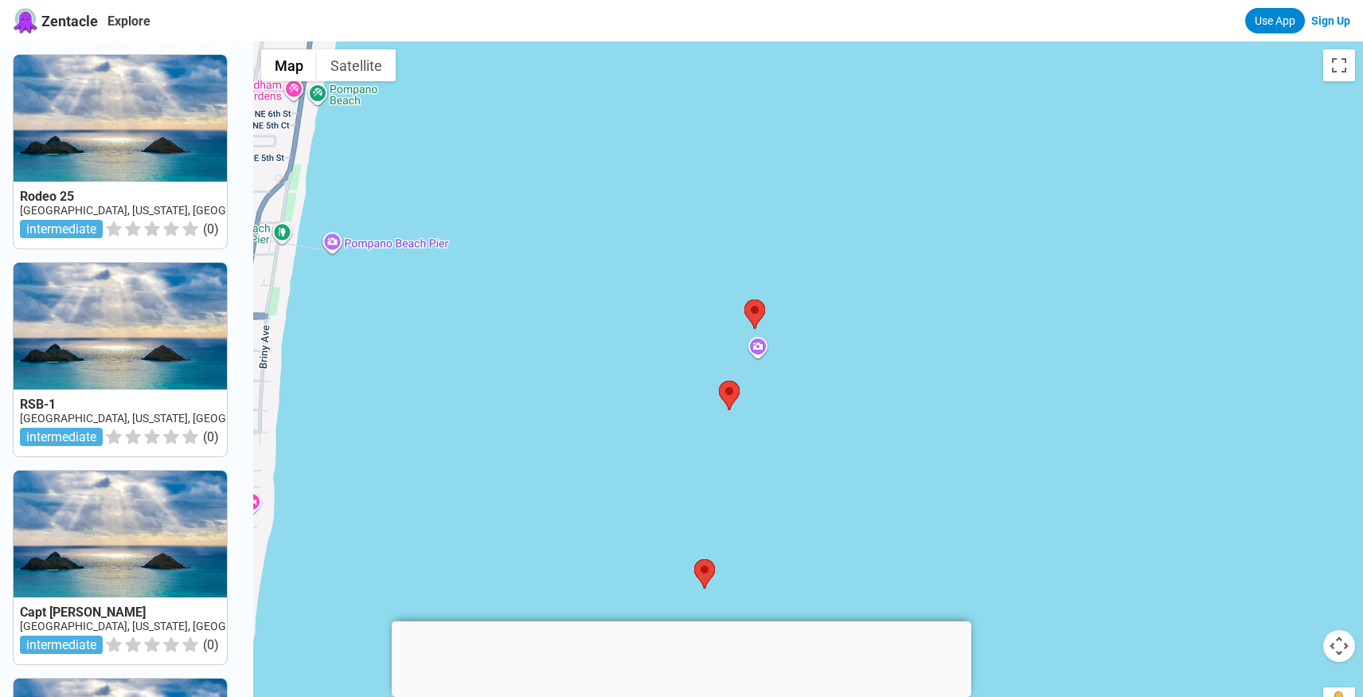
click at [756, 349] on div at bounding box center [808, 389] width 1110 height 697
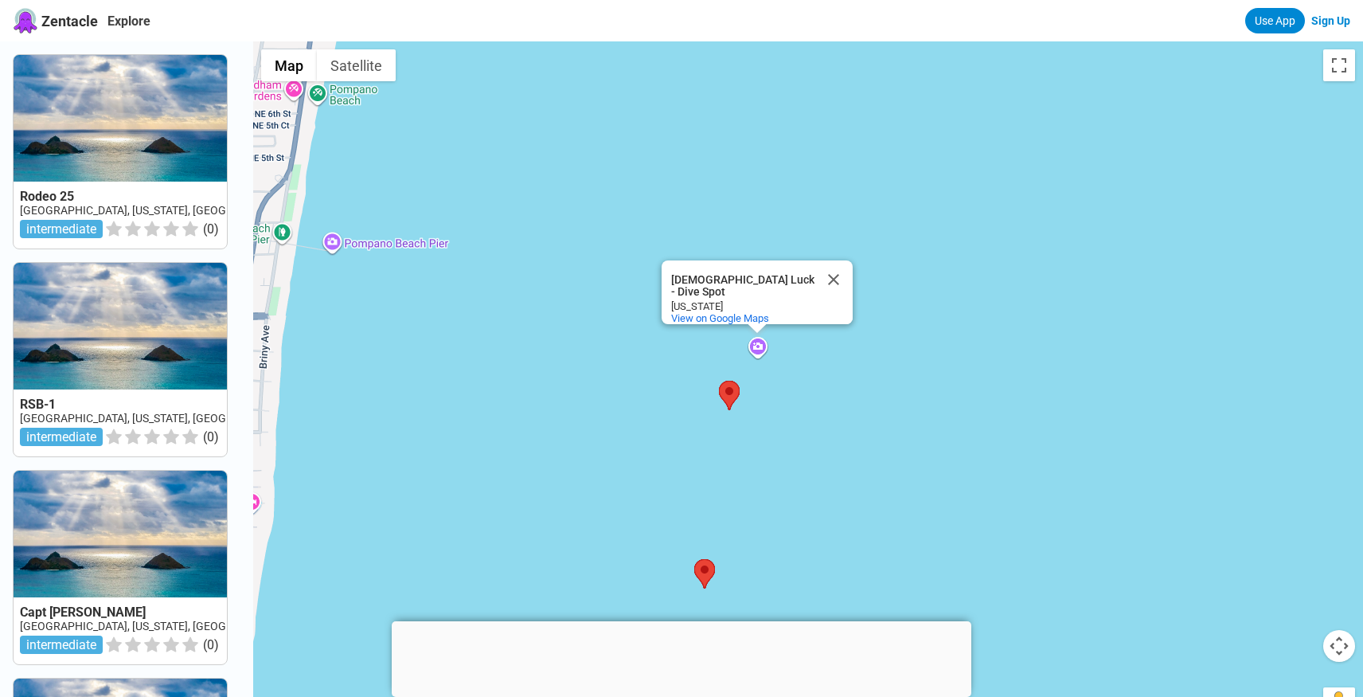
click at [712, 363] on div "[DEMOGRAPHIC_DATA] Luck - Dive Spot [DEMOGRAPHIC_DATA] Luck - Dive Spot [US_STA…" at bounding box center [808, 389] width 1110 height 697
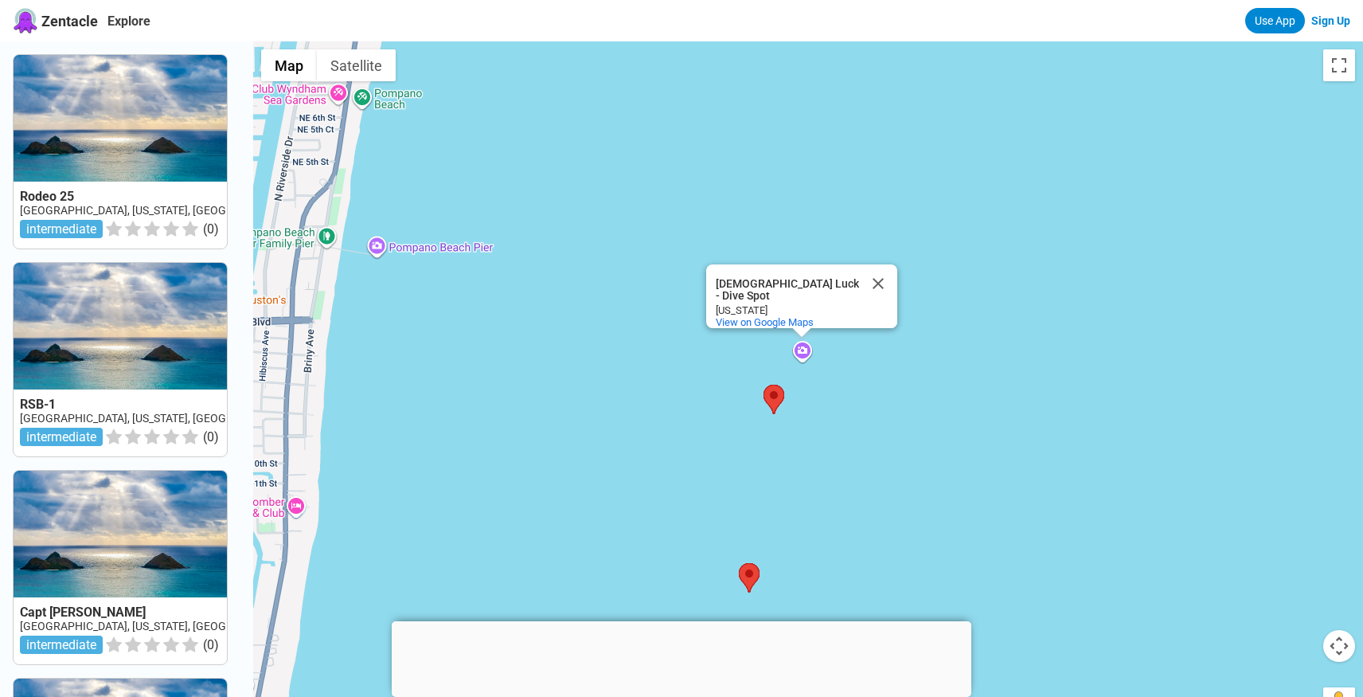
drag, startPoint x: 671, startPoint y: 364, endPoint x: 697, endPoint y: 370, distance: 27.0
click at [697, 370] on div "[DEMOGRAPHIC_DATA] Luck - Dive Spot [DEMOGRAPHIC_DATA] Luck - Dive Spot [US_STA…" at bounding box center [808, 389] width 1110 height 697
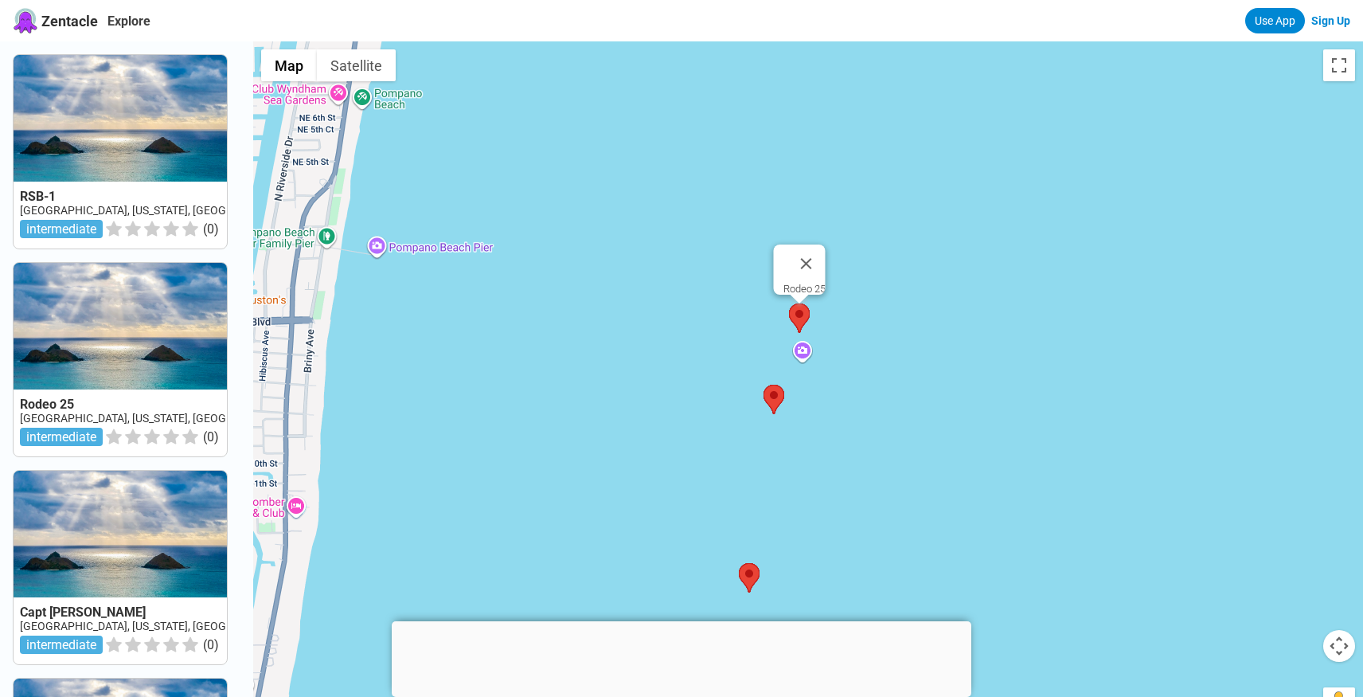
click at [789, 303] on area at bounding box center [789, 303] width 0 height 0
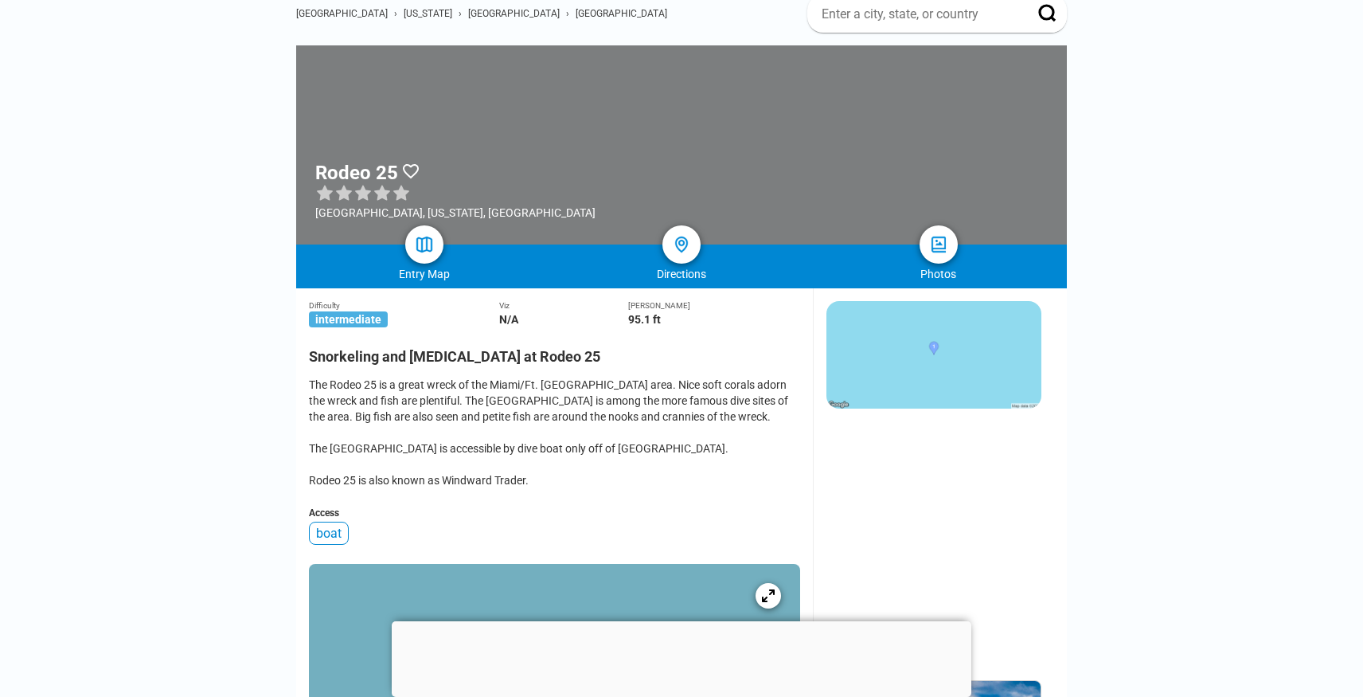
scroll to position [133, 0]
